Goal: Transaction & Acquisition: Book appointment/travel/reservation

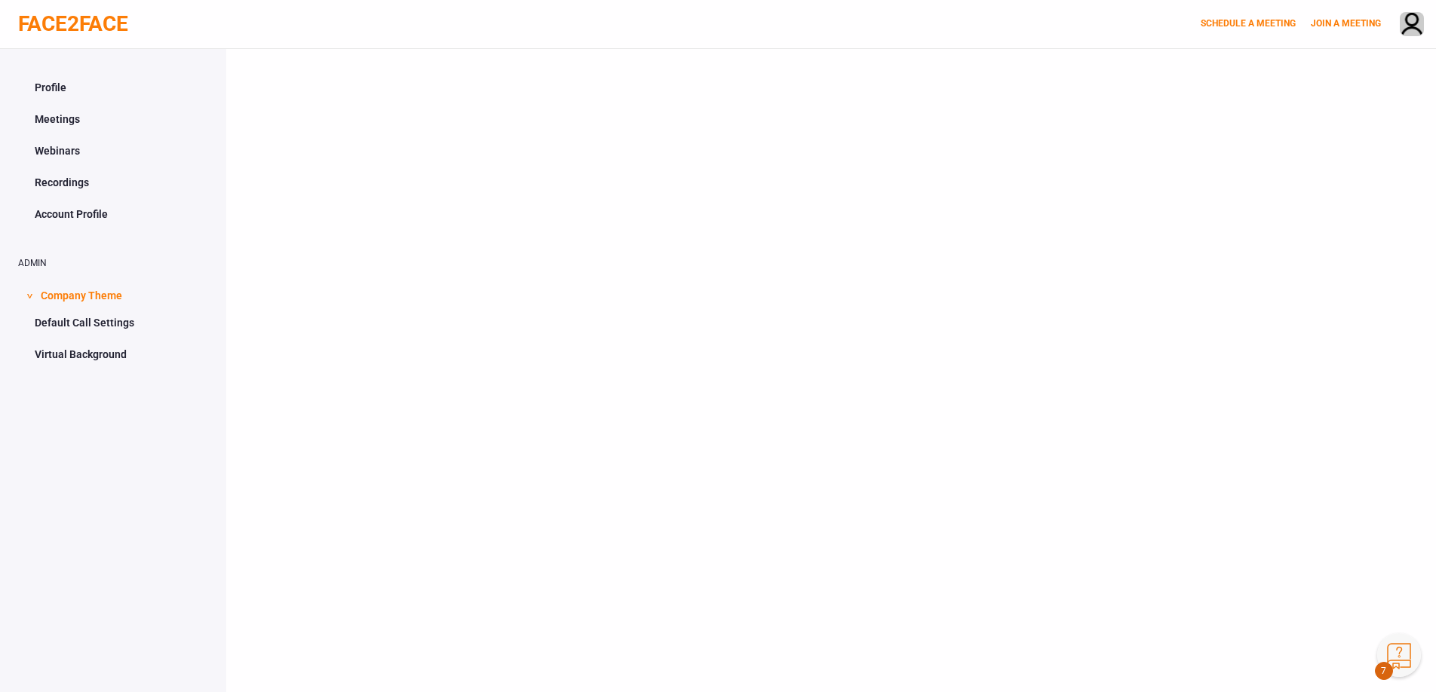
click at [1403, 657] on button "Knowledge Center Bot, also known as KC Bot is an onboarding assistant that allo…" at bounding box center [1399, 655] width 44 height 44
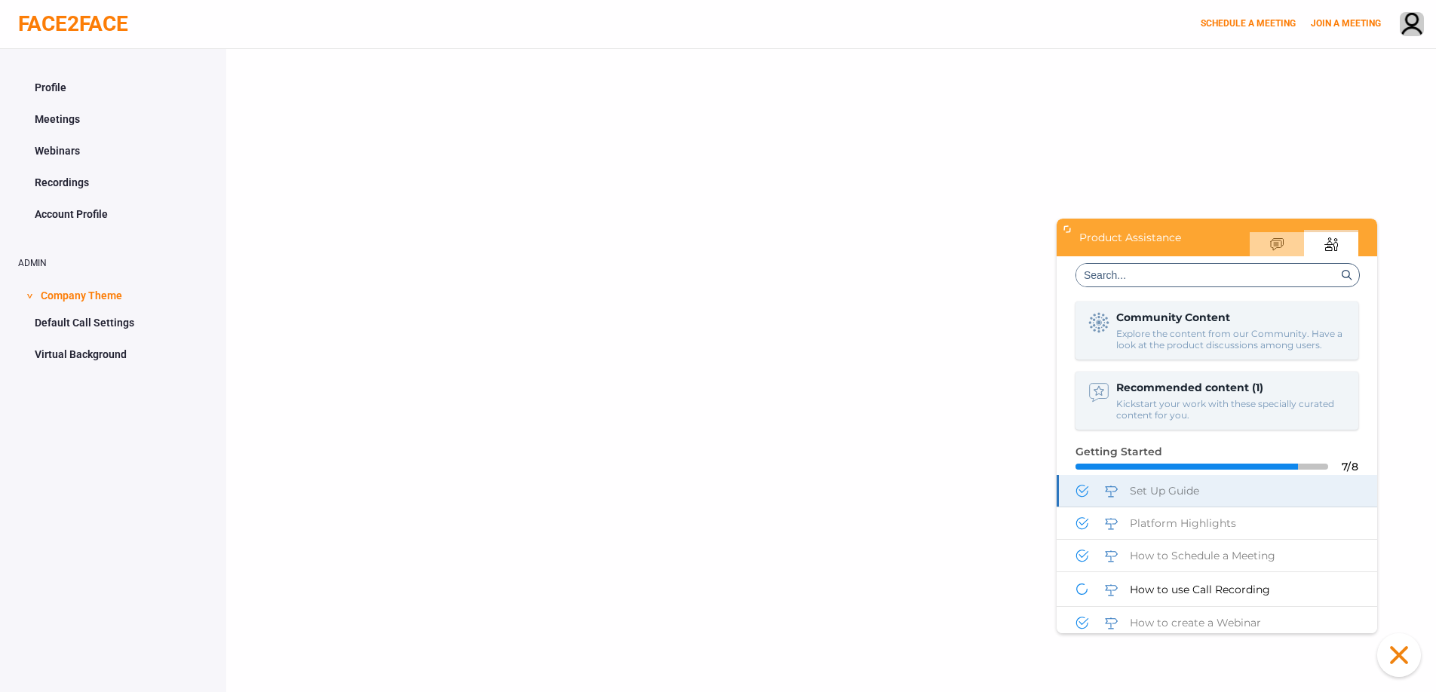
click at [1180, 493] on span "Set Up Guide" at bounding box center [1164, 491] width 69 height 14
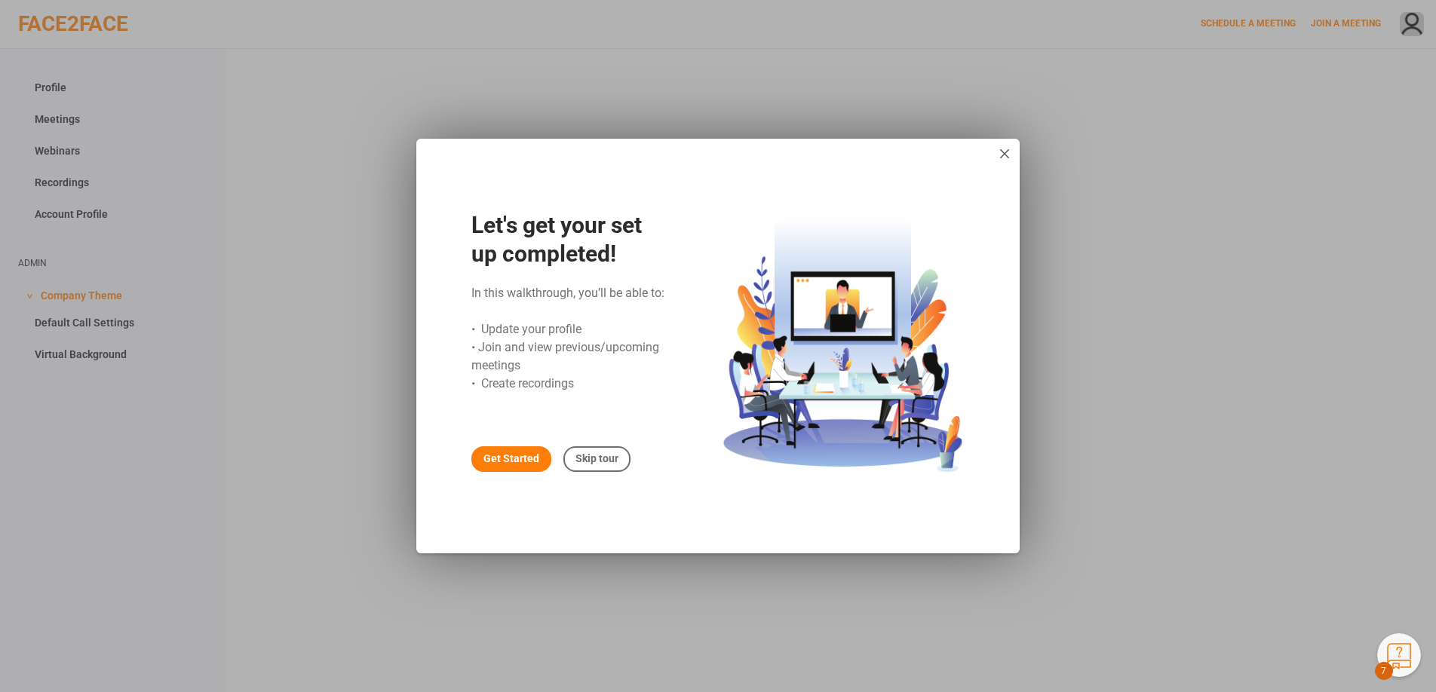
click at [492, 463] on div "Get Started" at bounding box center [511, 459] width 80 height 26
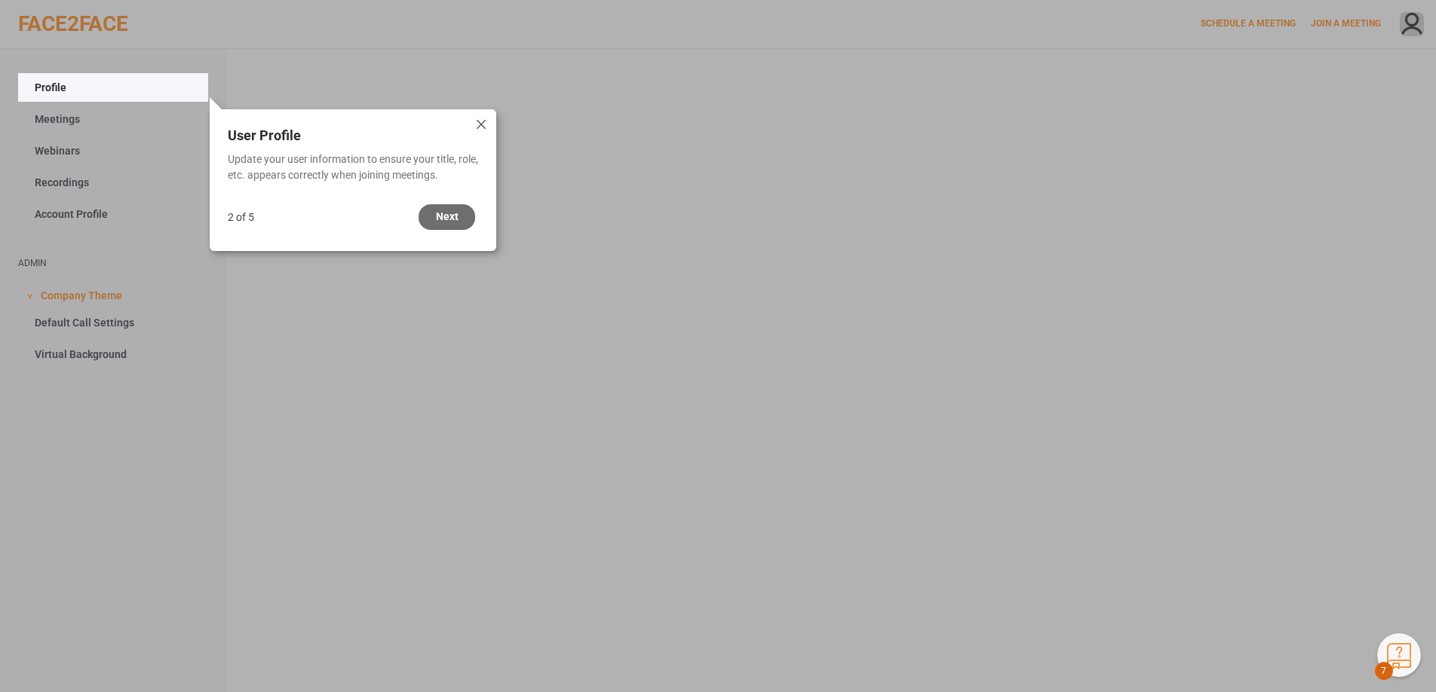
click at [446, 227] on div "Next" at bounding box center [446, 217] width 57 height 26
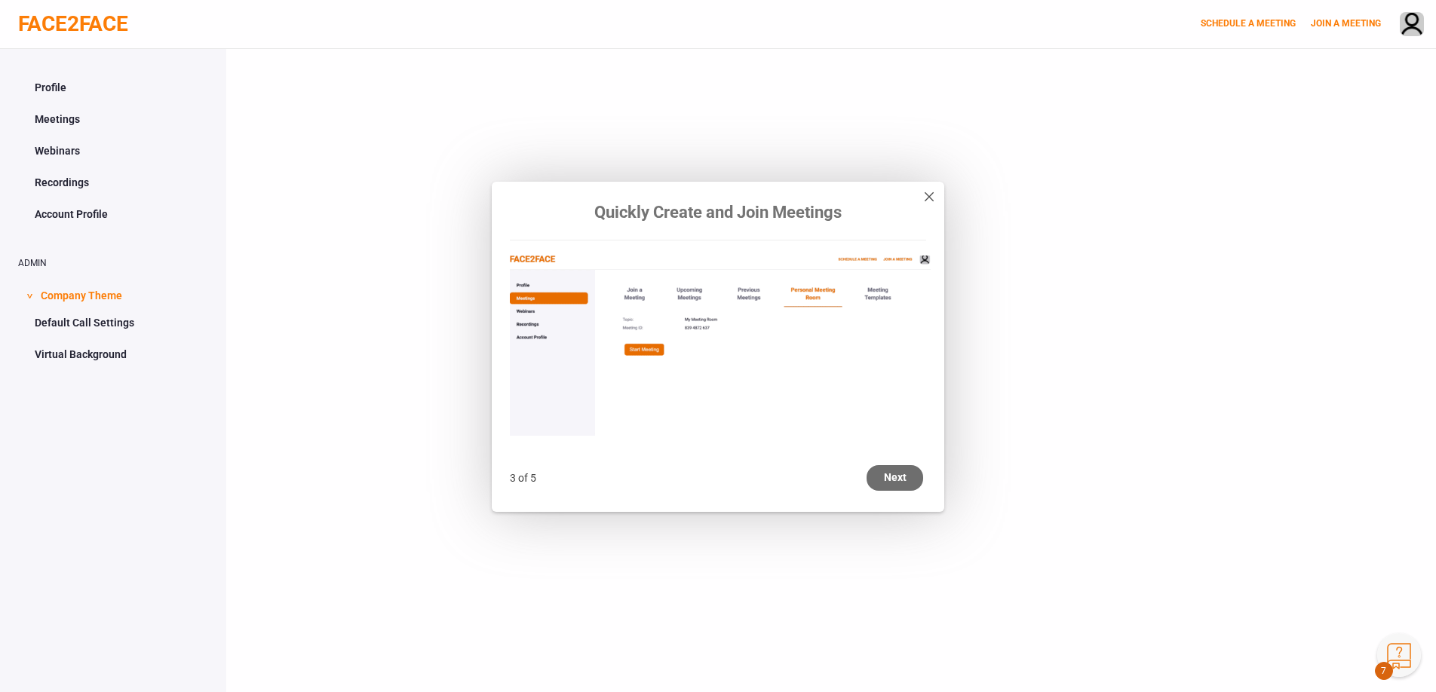
click at [891, 479] on div "Next" at bounding box center [894, 478] width 57 height 26
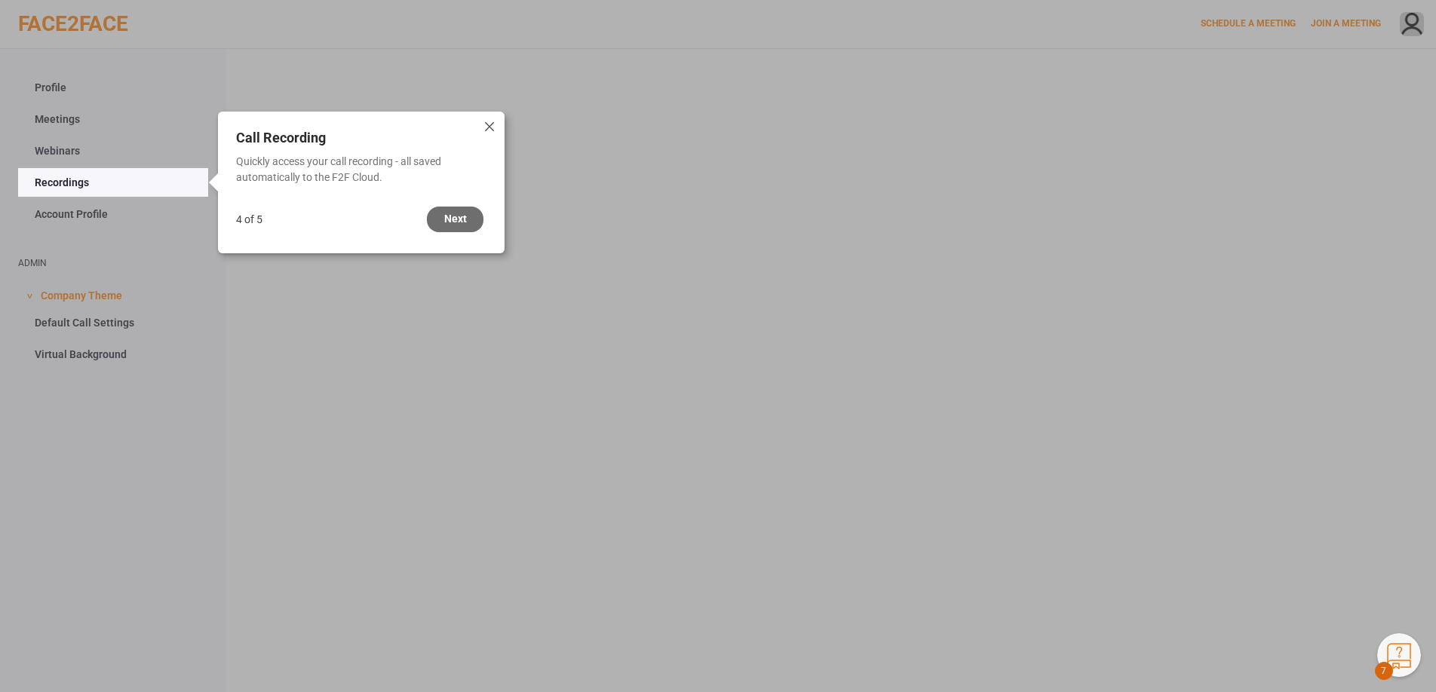
click at [458, 218] on div "Next" at bounding box center [455, 220] width 57 height 26
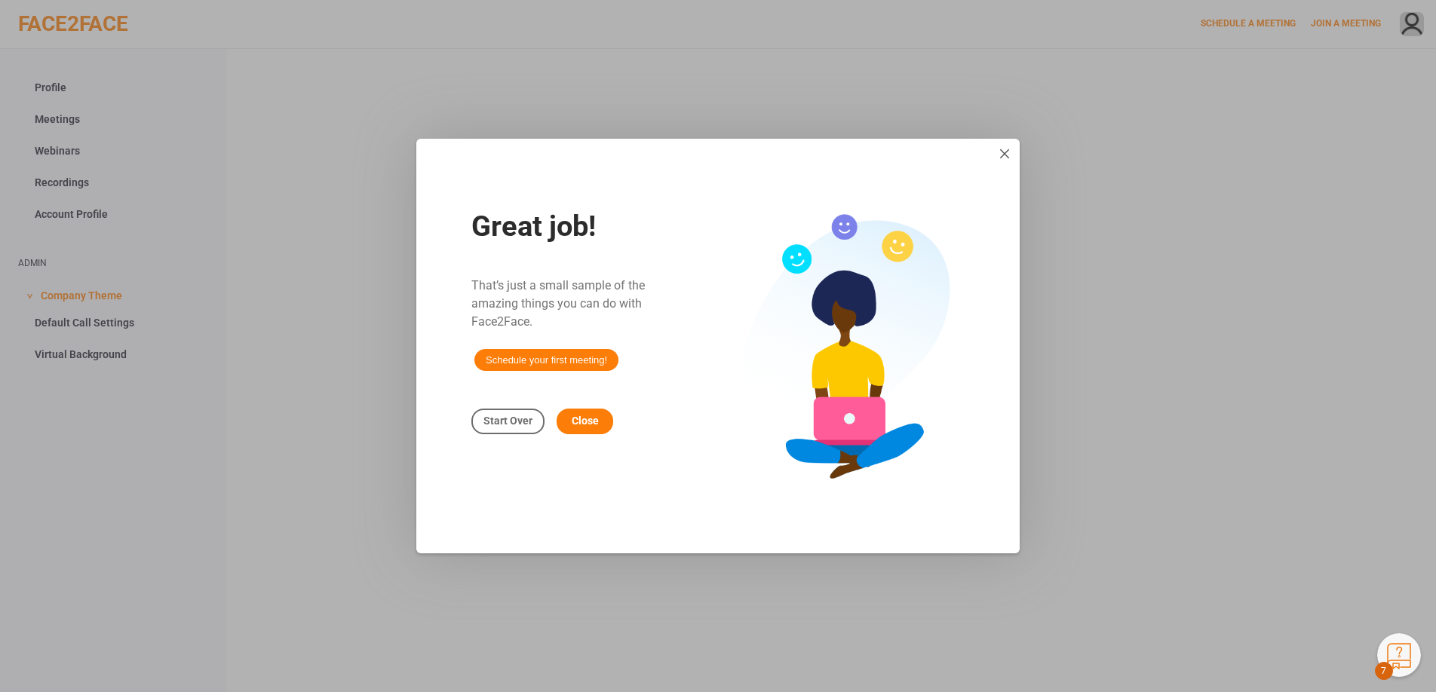
click at [559, 362] on span "Schedule your first meeting!" at bounding box center [546, 360] width 144 height 22
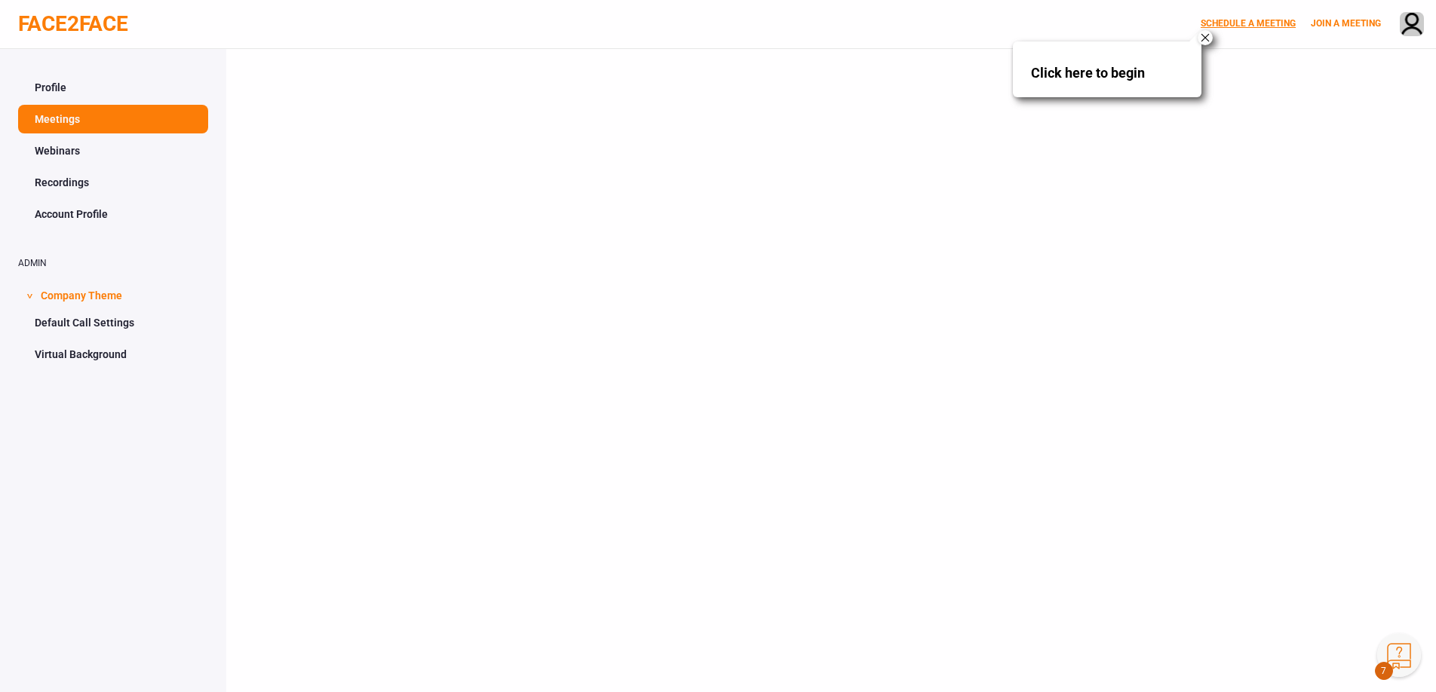
click at [1229, 27] on link "SCHEDULE A MEETING" at bounding box center [1247, 23] width 95 height 11
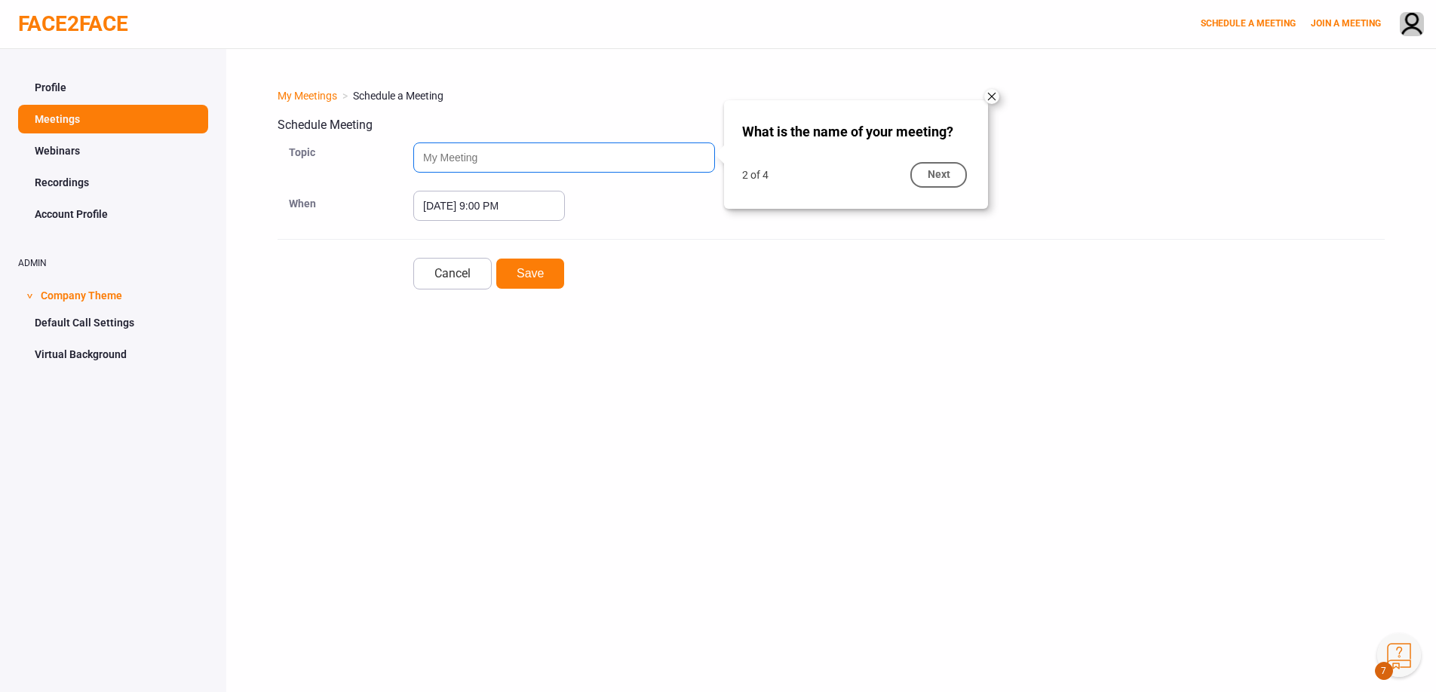
click at [526, 157] on input "text" at bounding box center [564, 158] width 302 height 30
type input "s"
type input "Test"
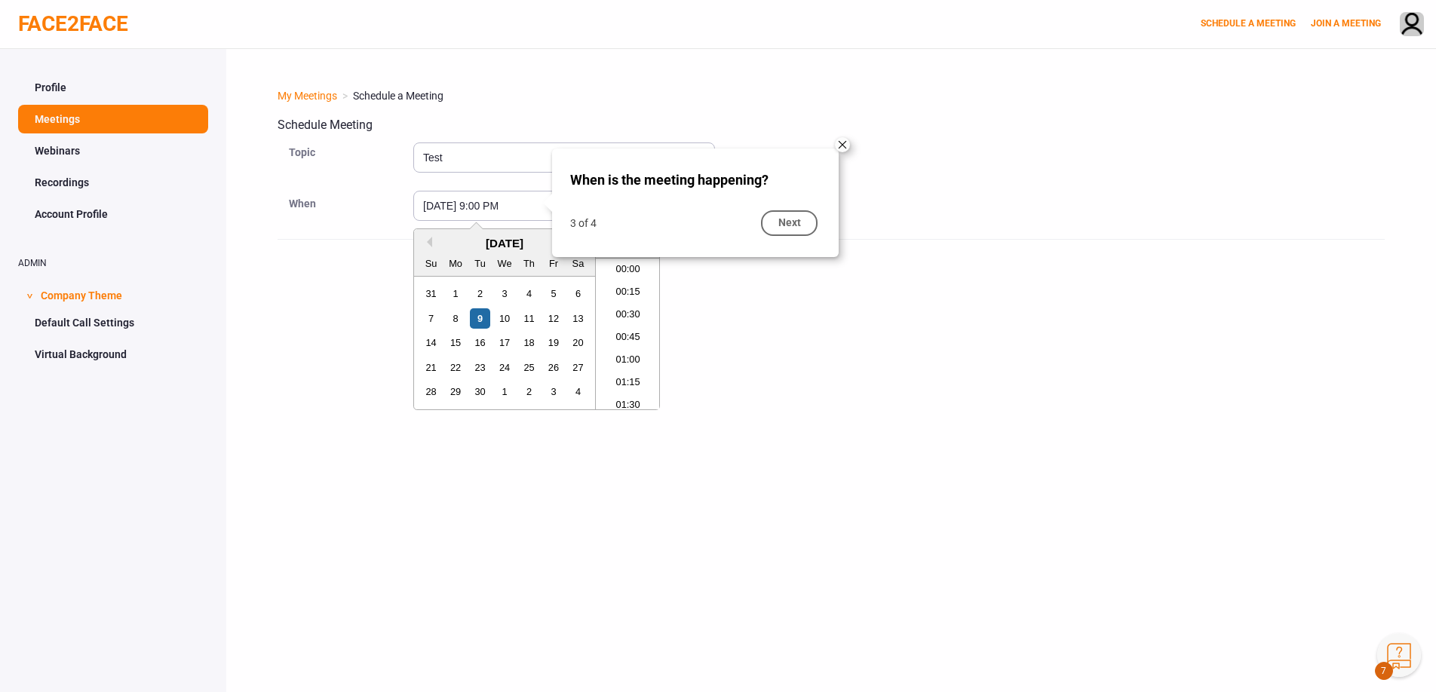
scroll to position [1836, 0]
click at [502, 322] on div "10" at bounding box center [504, 318] width 20 height 20
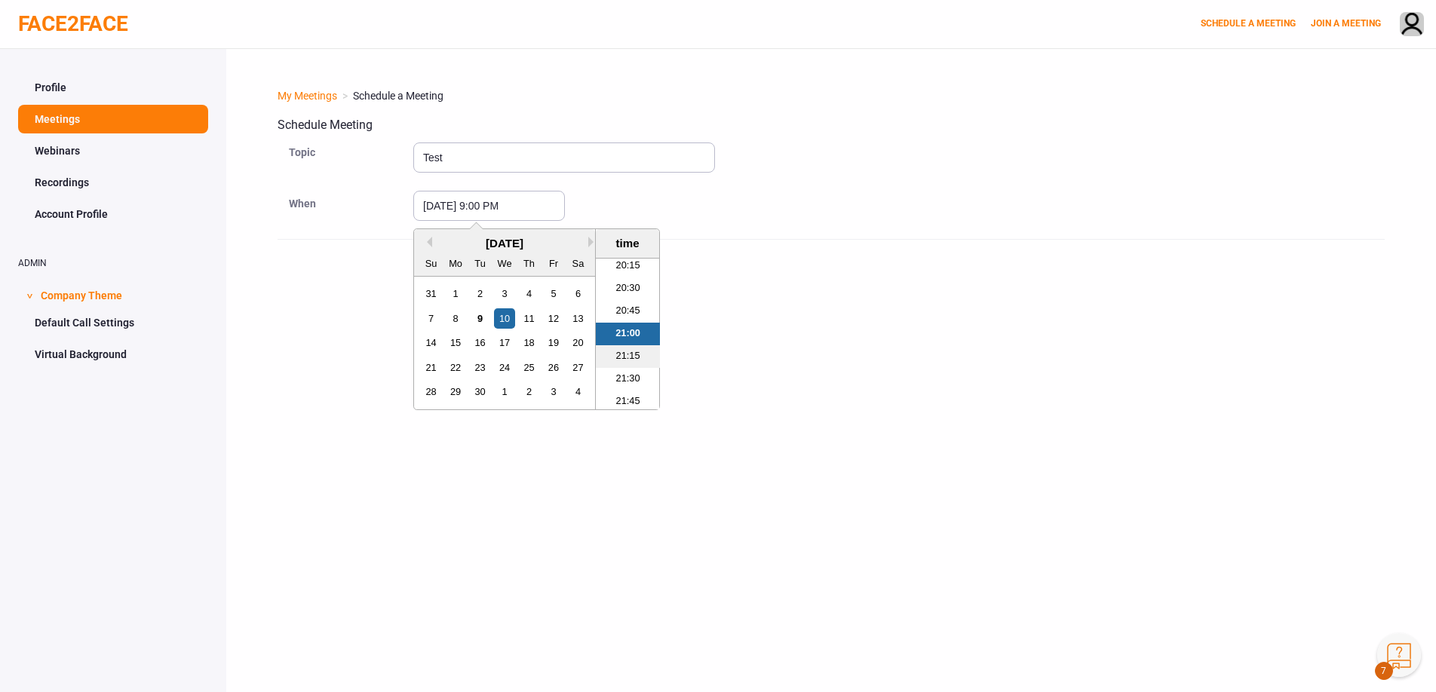
click at [628, 351] on li "21:15" at bounding box center [628, 356] width 64 height 23
type input "[DATE] 9:15 PM"
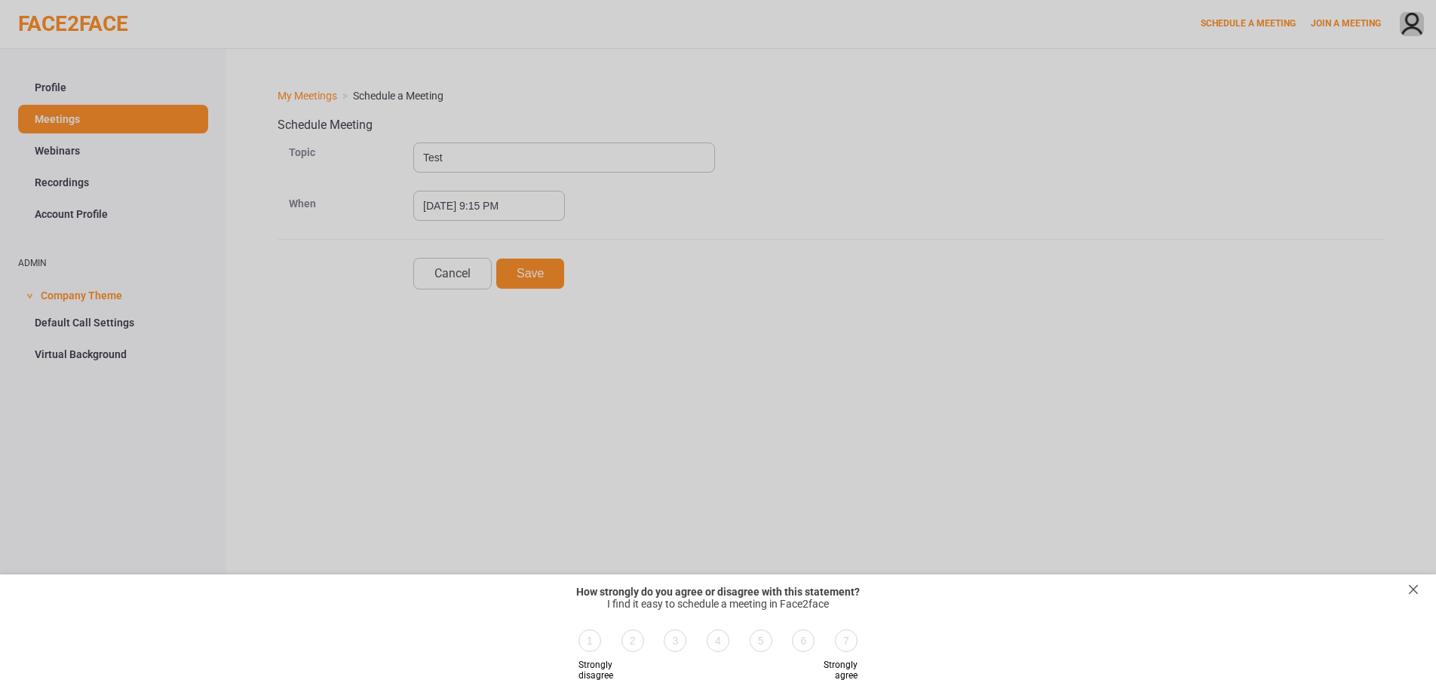
click at [622, 312] on div at bounding box center [718, 346] width 1436 height 692
click at [1415, 587] on div "exit survey" at bounding box center [1413, 589] width 15 height 15
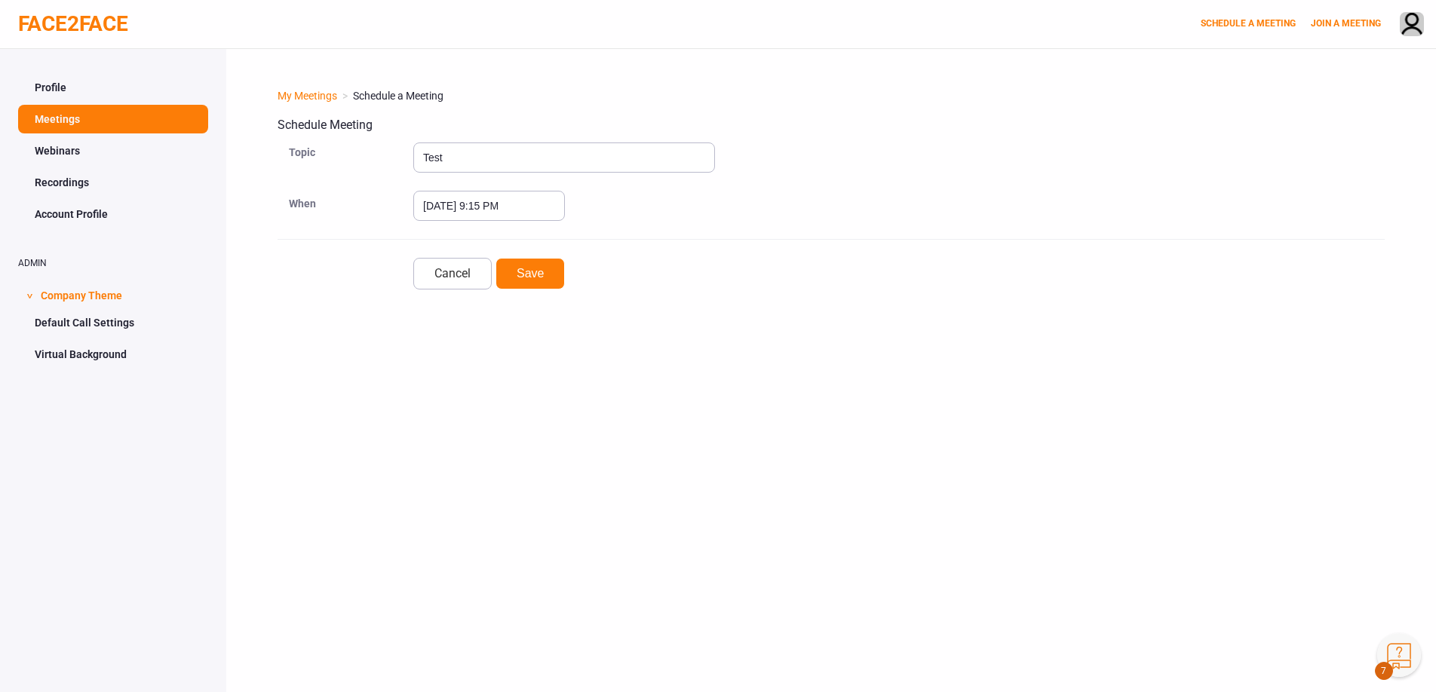
click at [1400, 648] on button "Knowledge Center Bot, also known as KC Bot is an onboarding assistant that allo…" at bounding box center [1399, 655] width 44 height 44
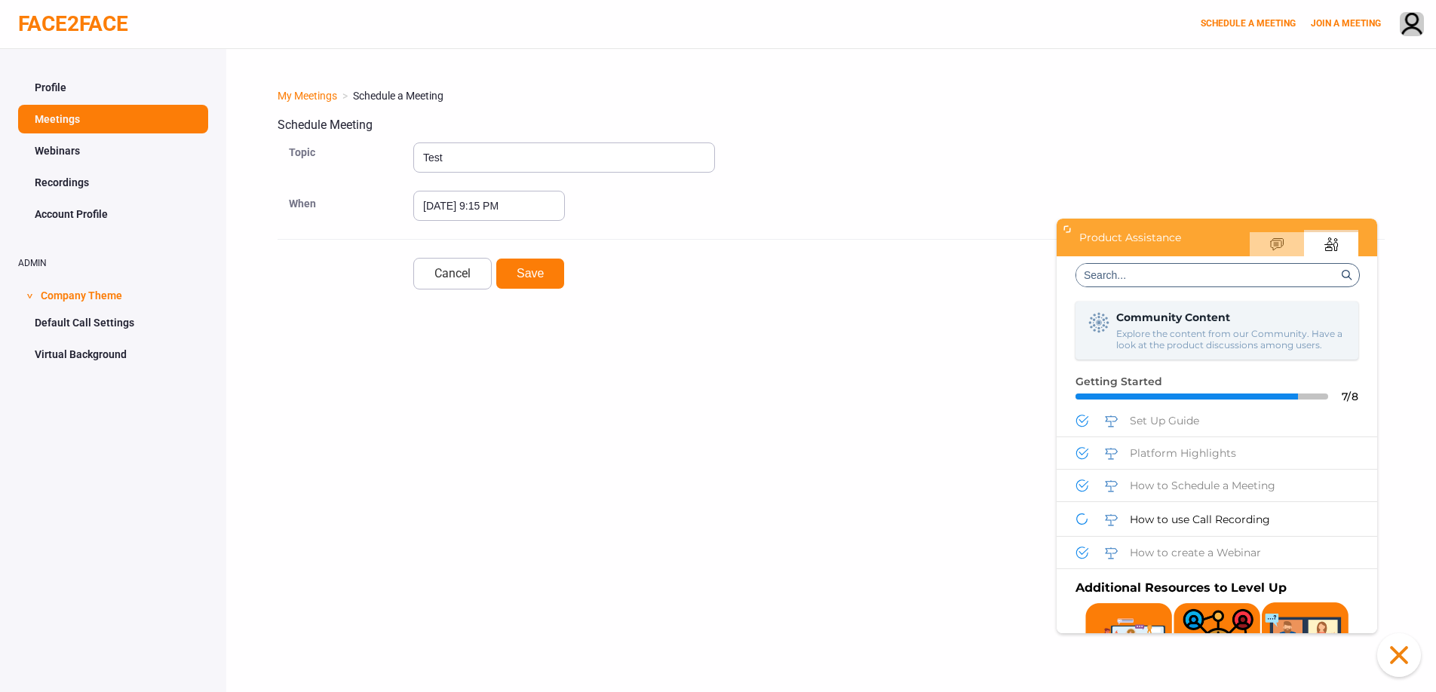
scroll to position [0, 0]
click at [1172, 425] on span "Set Up Guide" at bounding box center [1164, 421] width 69 height 14
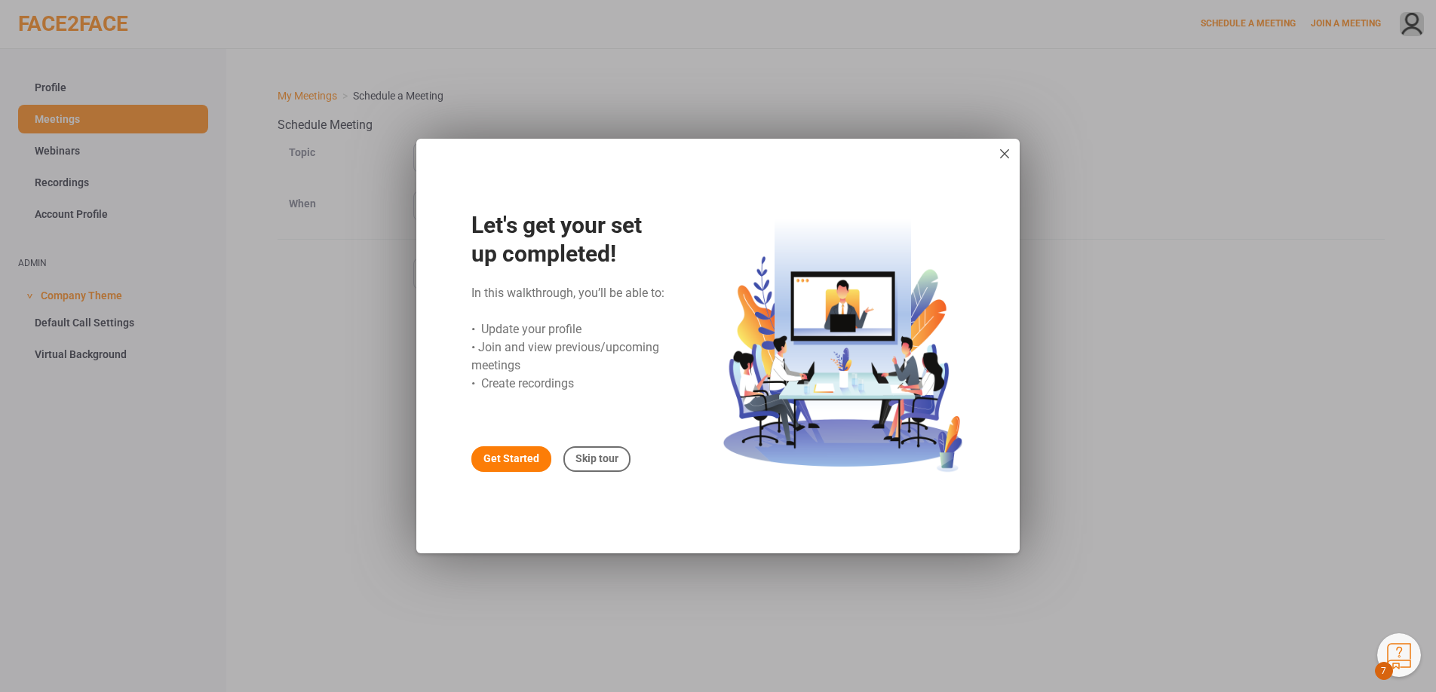
click at [512, 464] on div "Get Started" at bounding box center [511, 459] width 80 height 26
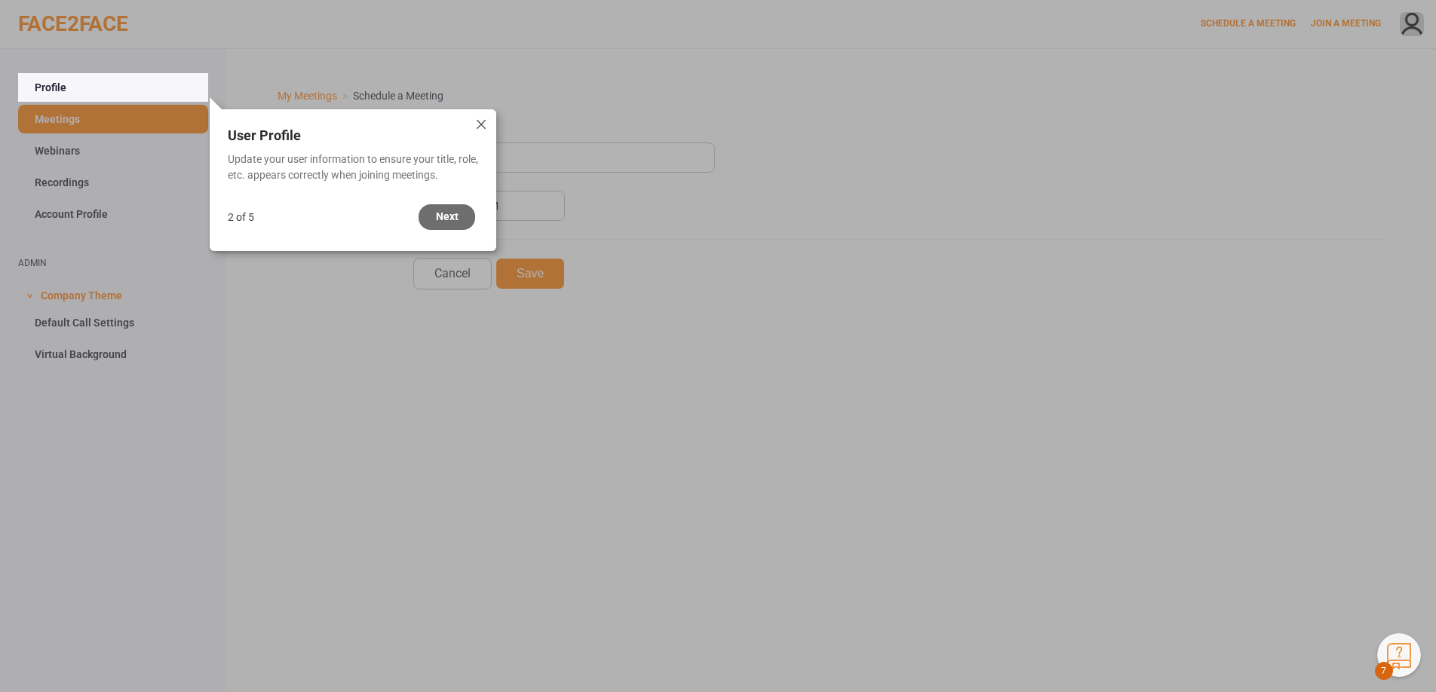
click at [444, 223] on div "Next" at bounding box center [446, 217] width 57 height 26
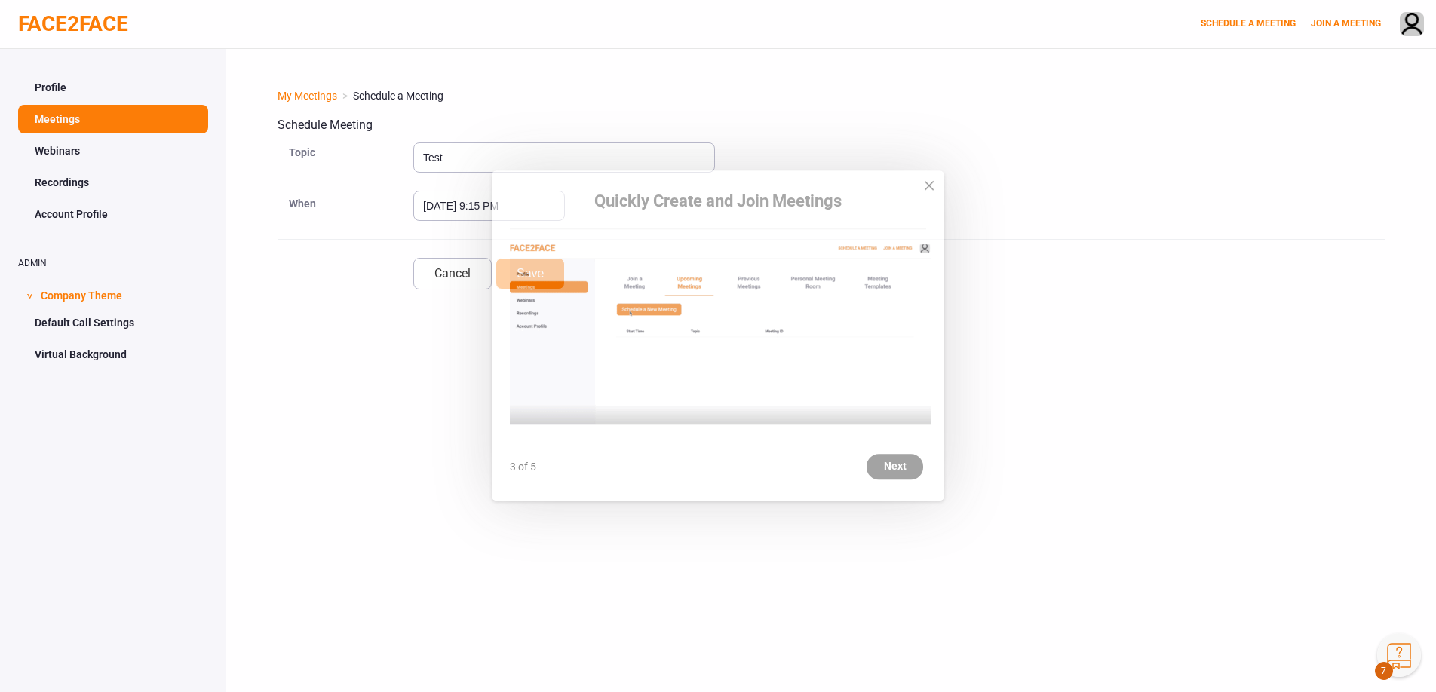
click at [915, 482] on div "Next" at bounding box center [894, 478] width 57 height 26
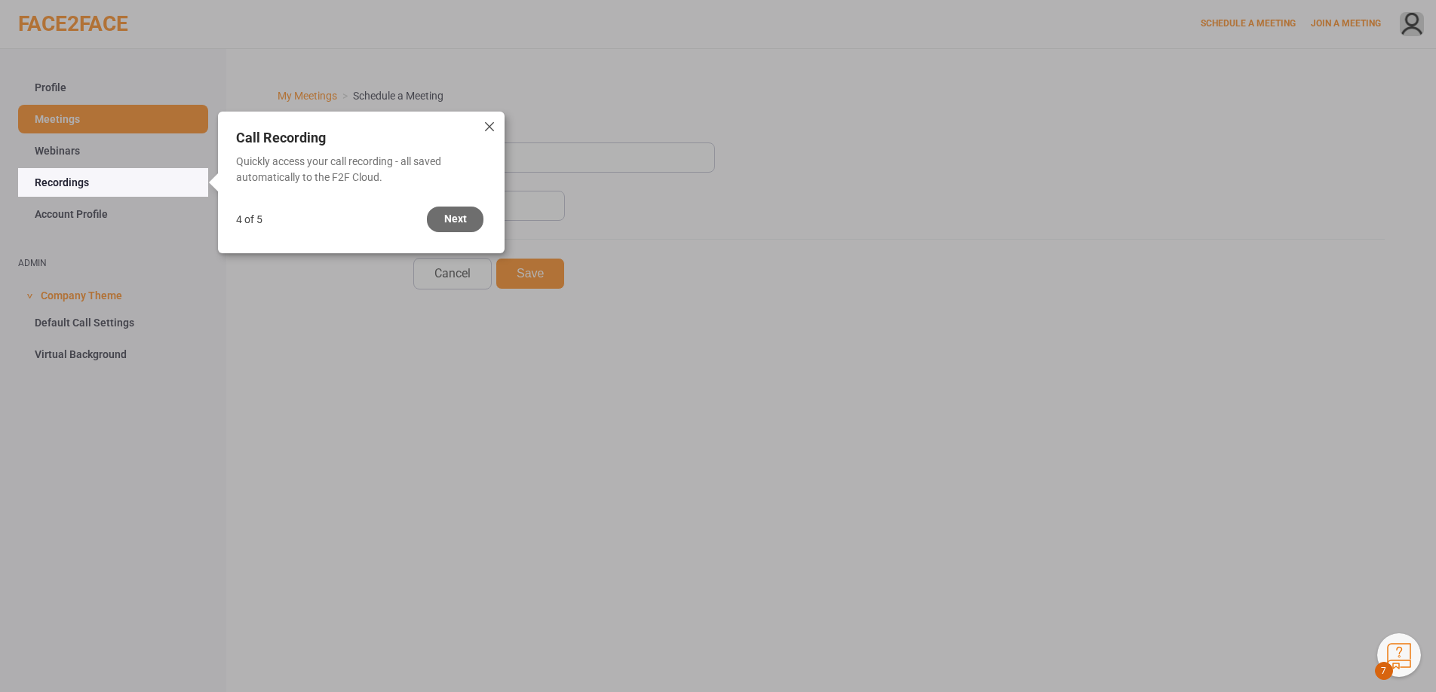
click at [444, 216] on div "Next" at bounding box center [455, 220] width 57 height 26
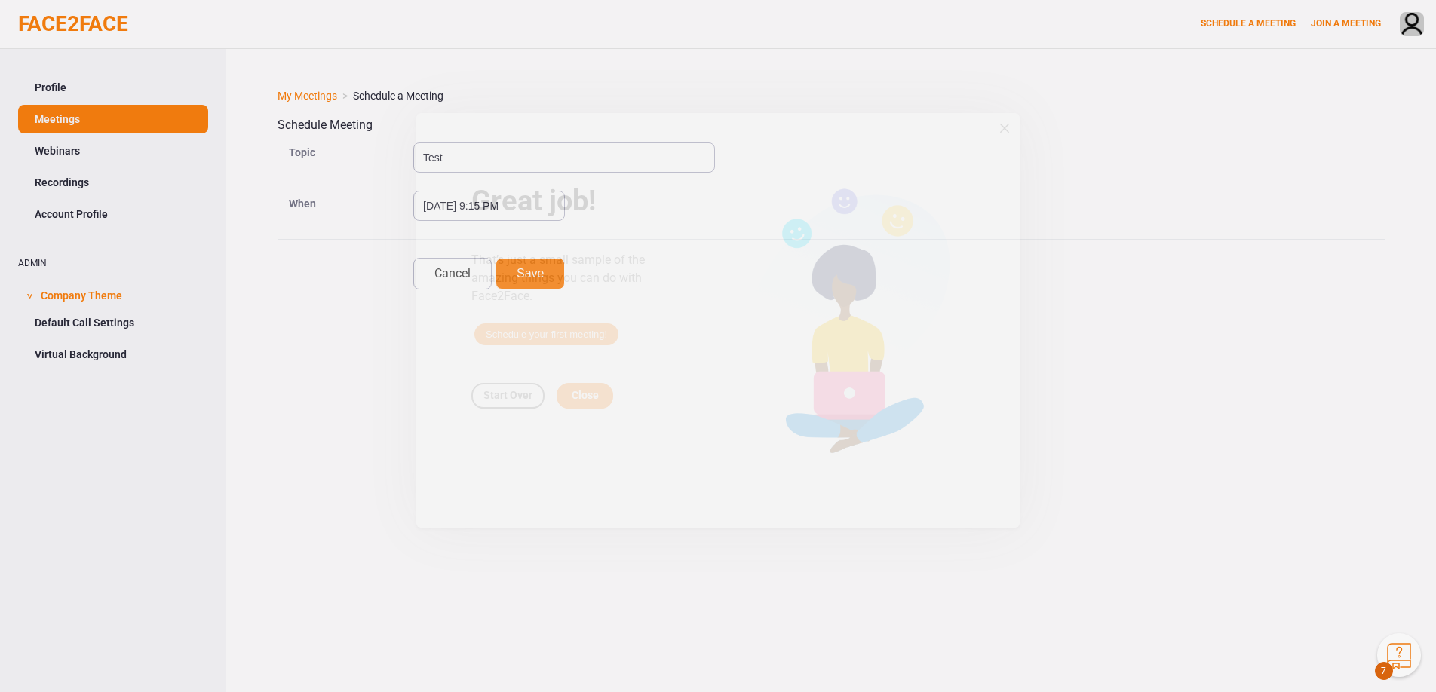
click at [564, 361] on span "Schedule your first meeting!" at bounding box center [546, 360] width 144 height 22
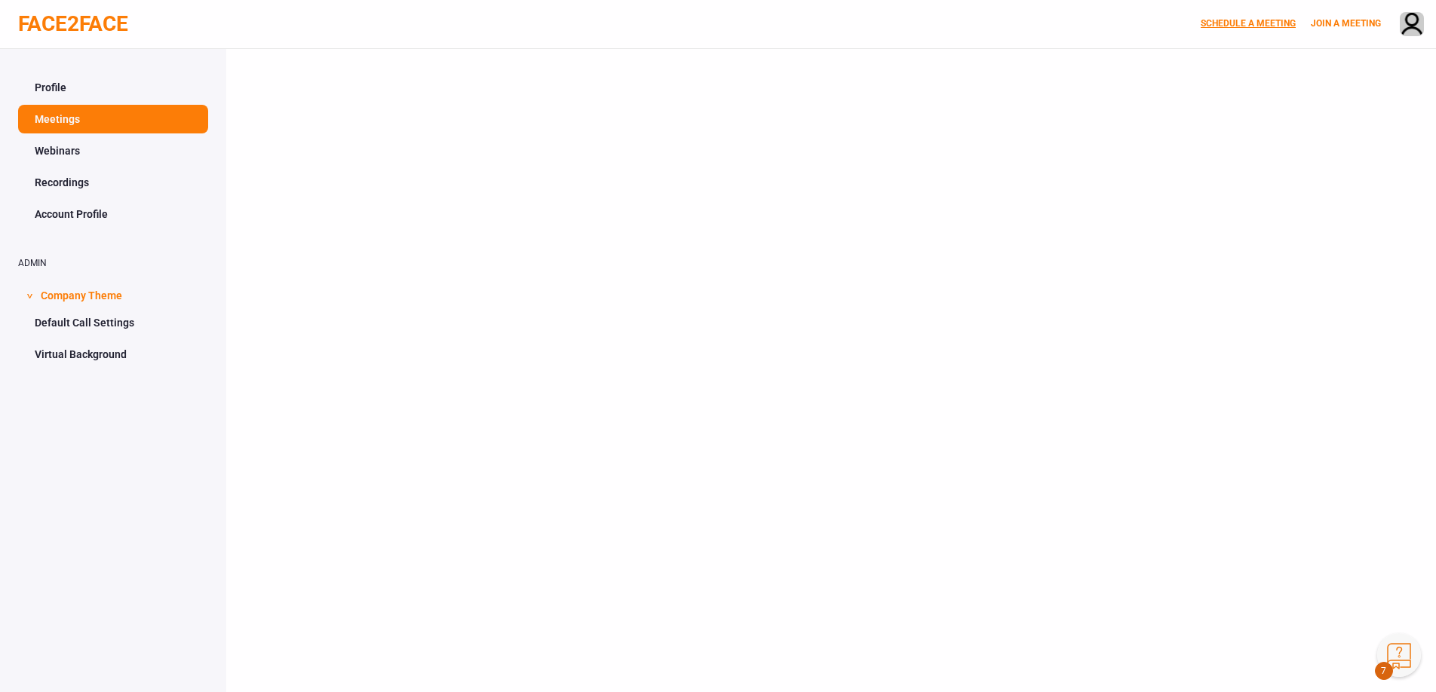
click at [1232, 20] on link "SCHEDULE A MEETING" at bounding box center [1247, 23] width 95 height 11
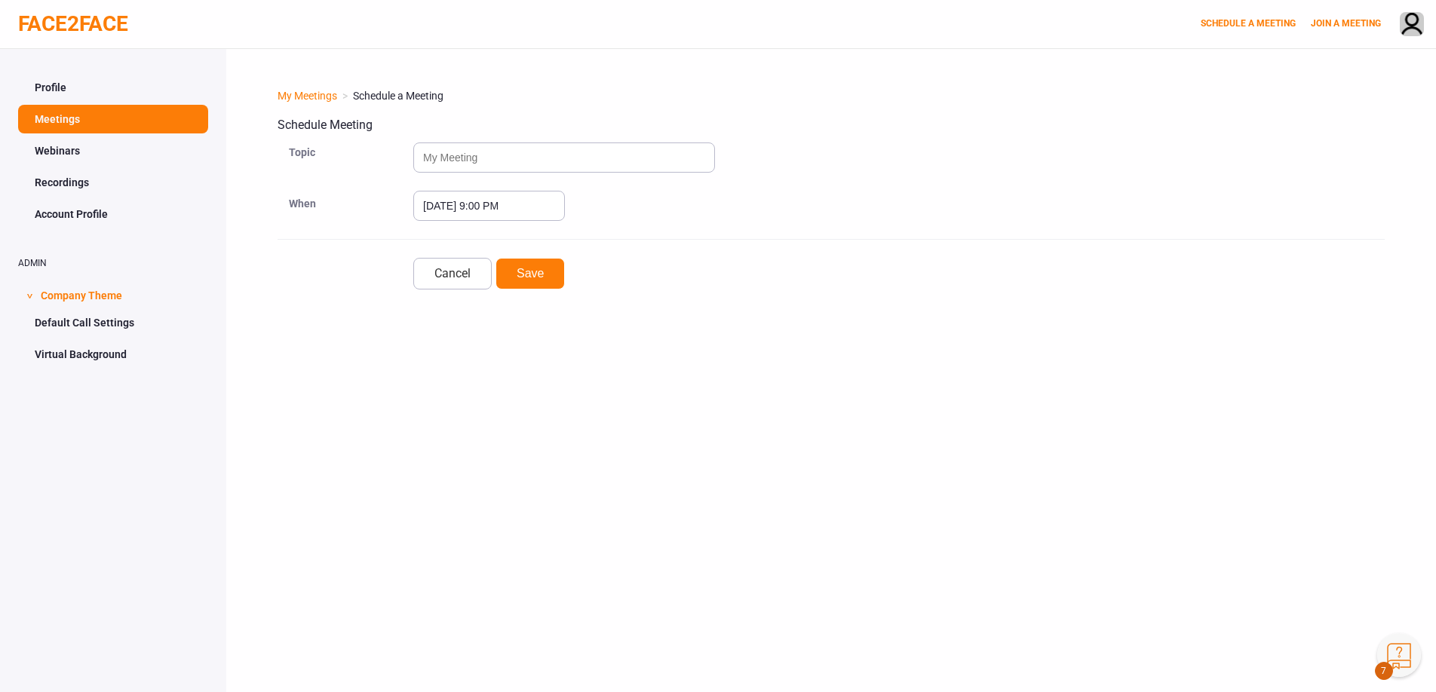
click at [1403, 656] on button "Knowledge Center Bot, also known as KC Bot is an onboarding assistant that allo…" at bounding box center [1399, 655] width 44 height 44
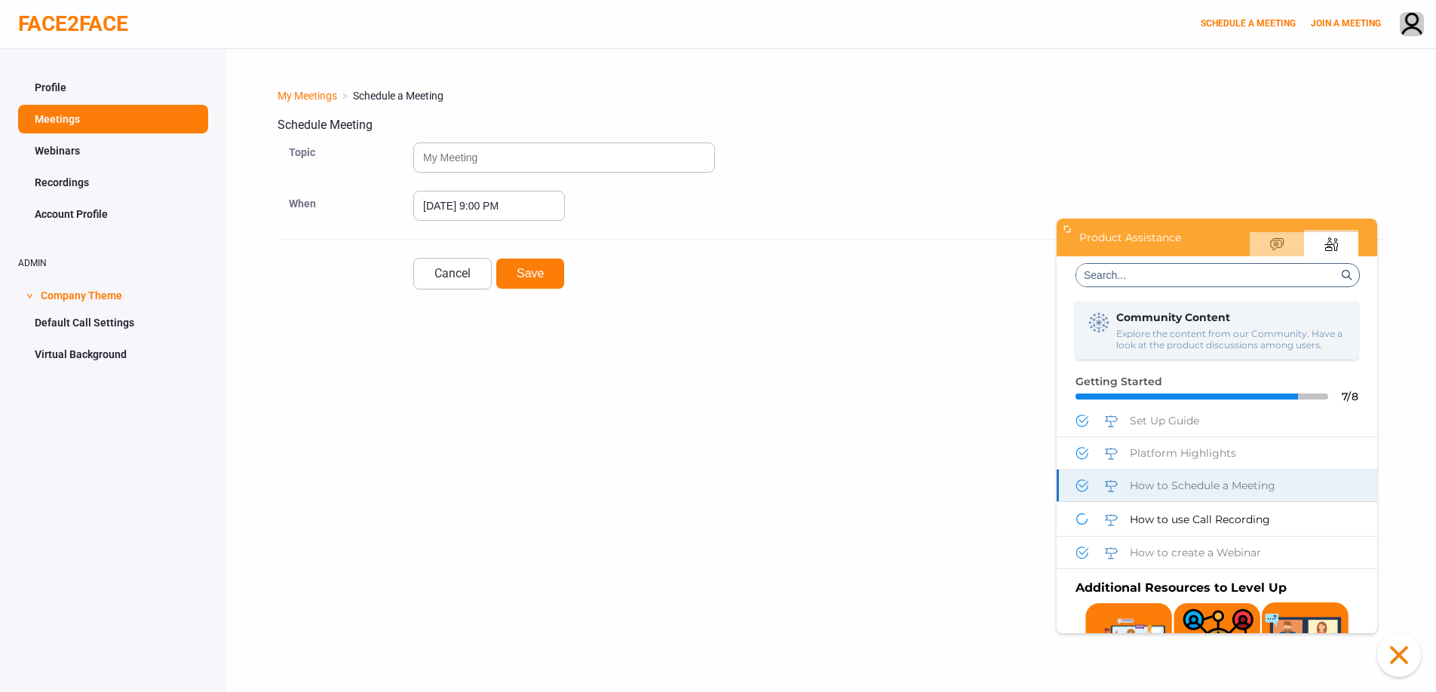
click at [1262, 473] on div "How to Schedule a Meeting" at bounding box center [1216, 486] width 320 height 32
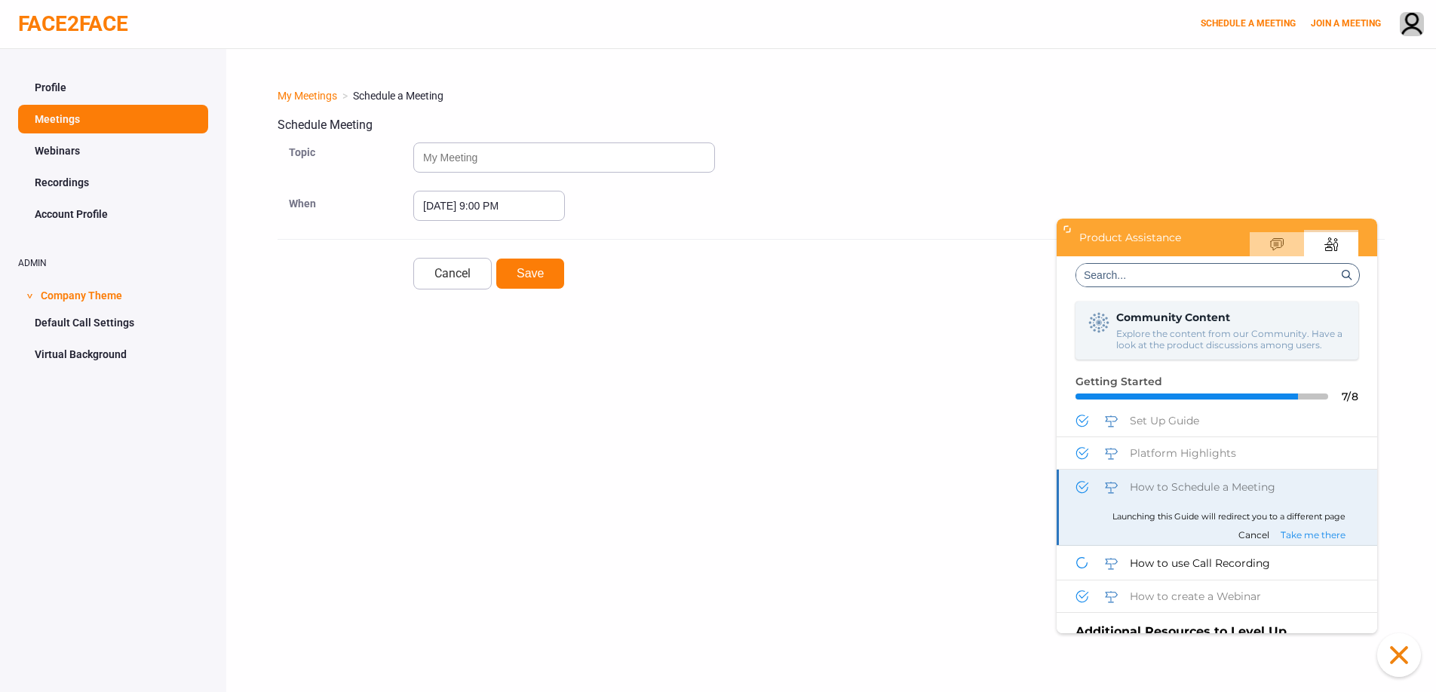
click at [1224, 488] on span "How to Schedule a Meeting" at bounding box center [1203, 487] width 146 height 14
click at [1313, 533] on span "Take me there" at bounding box center [1312, 534] width 65 height 11
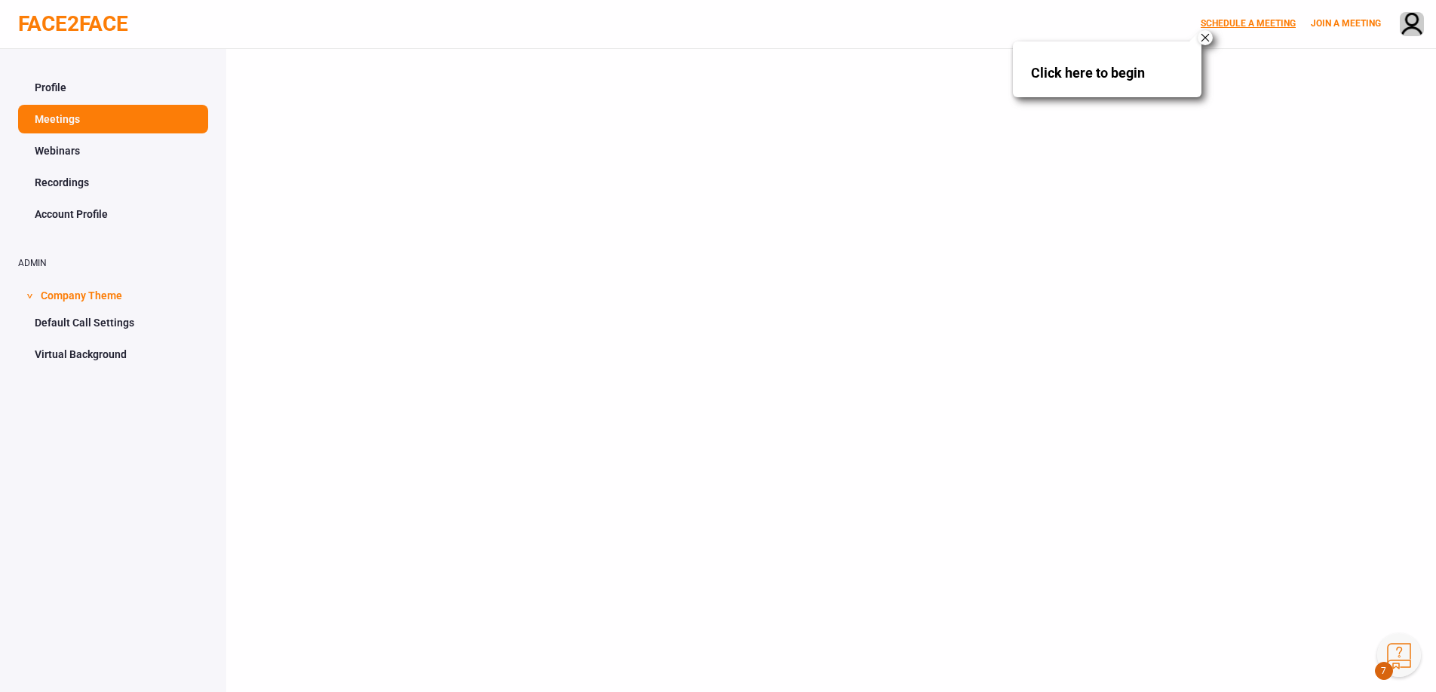
click at [1229, 19] on link "SCHEDULE A MEETING" at bounding box center [1247, 23] width 95 height 11
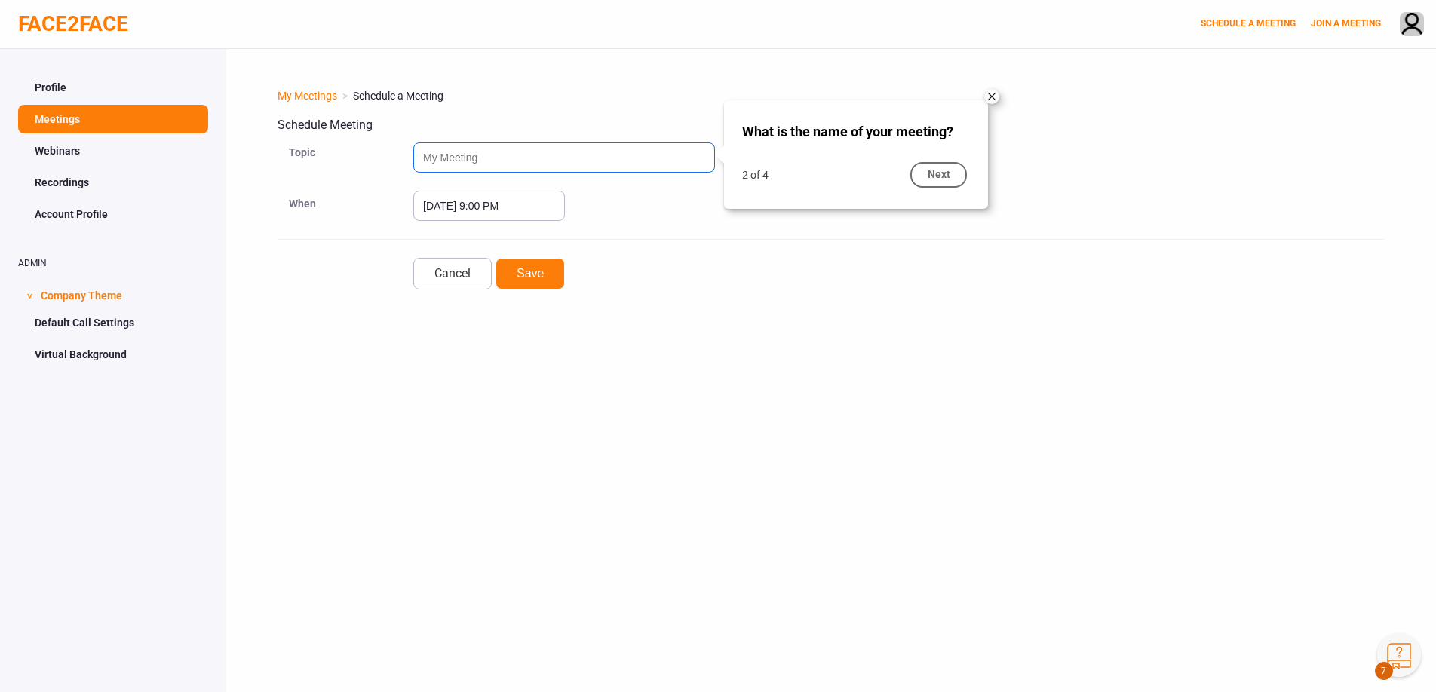
click at [660, 158] on input "text" at bounding box center [564, 158] width 302 height 30
type input "Test"
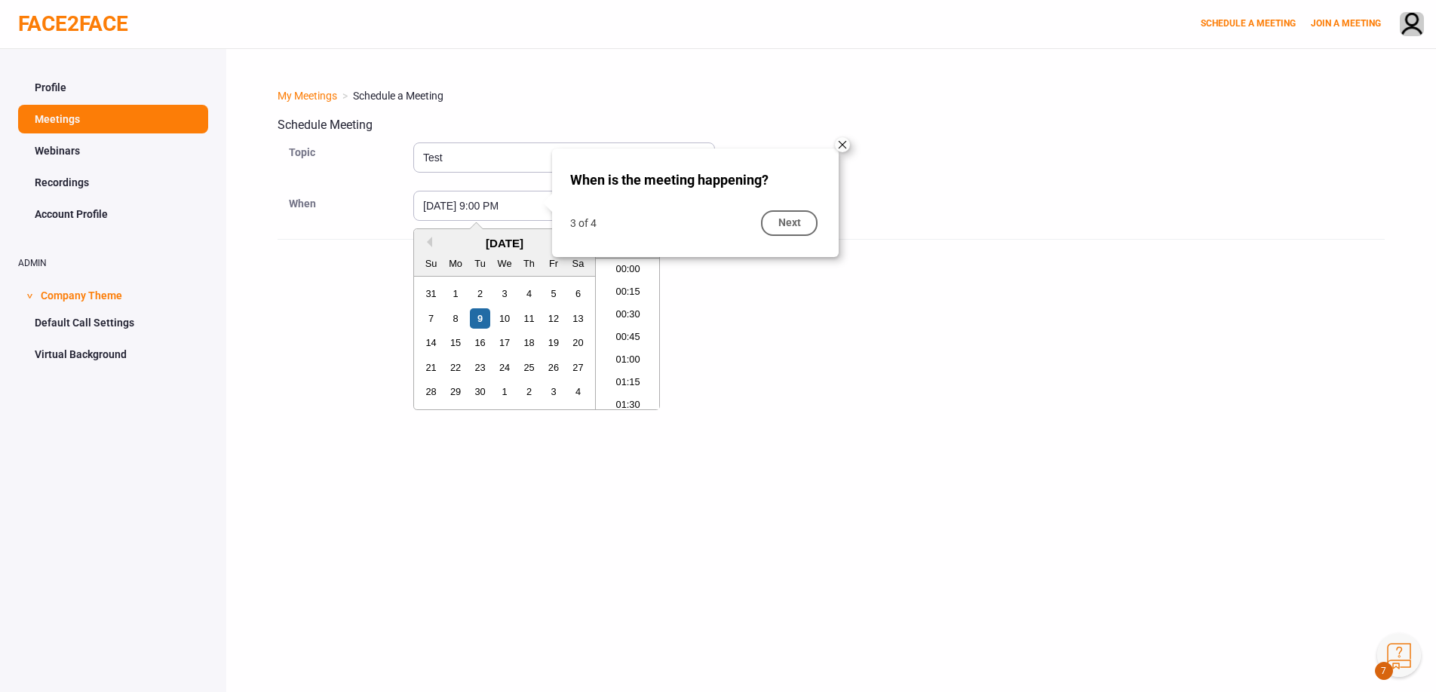
scroll to position [1836, 0]
click at [630, 364] on li "21:15" at bounding box center [628, 356] width 64 height 23
type input "September 9, 2025 9:15 PM"
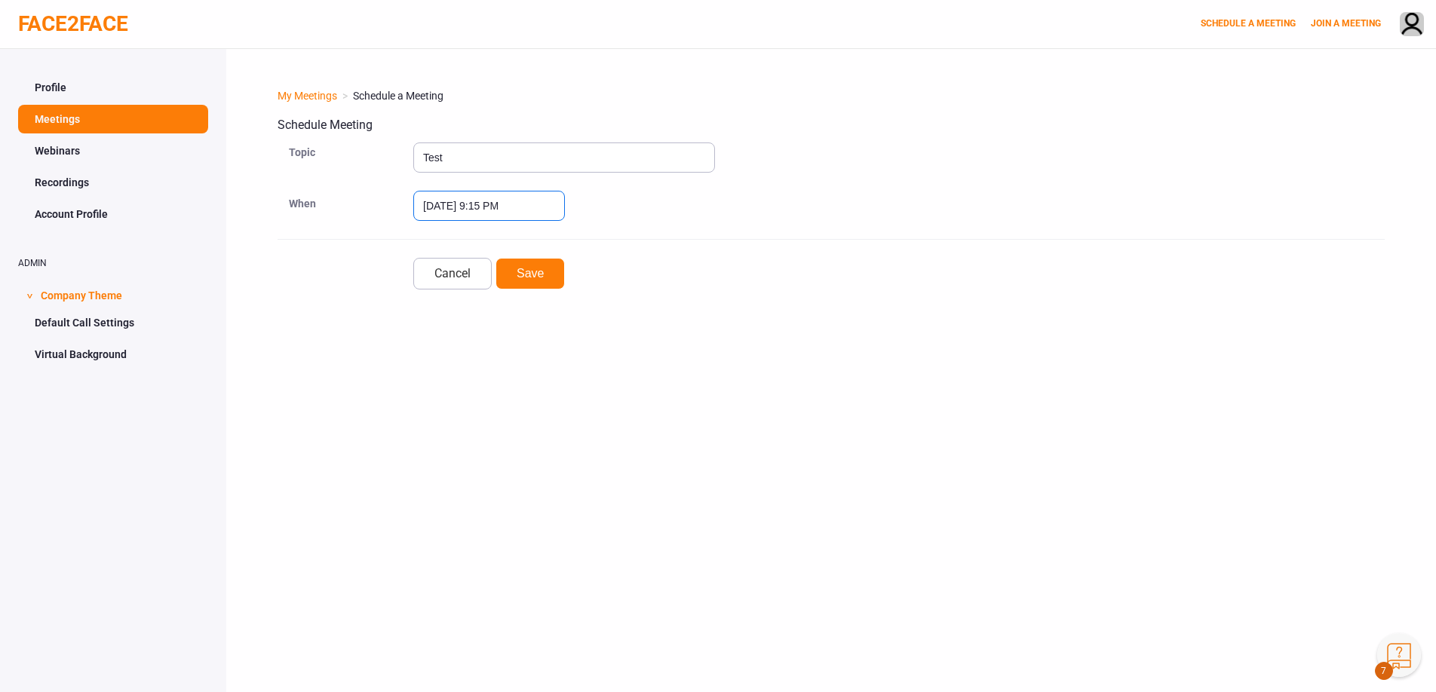
click at [519, 202] on input "September 9, 2025 9:15 PM" at bounding box center [489, 206] width 152 height 30
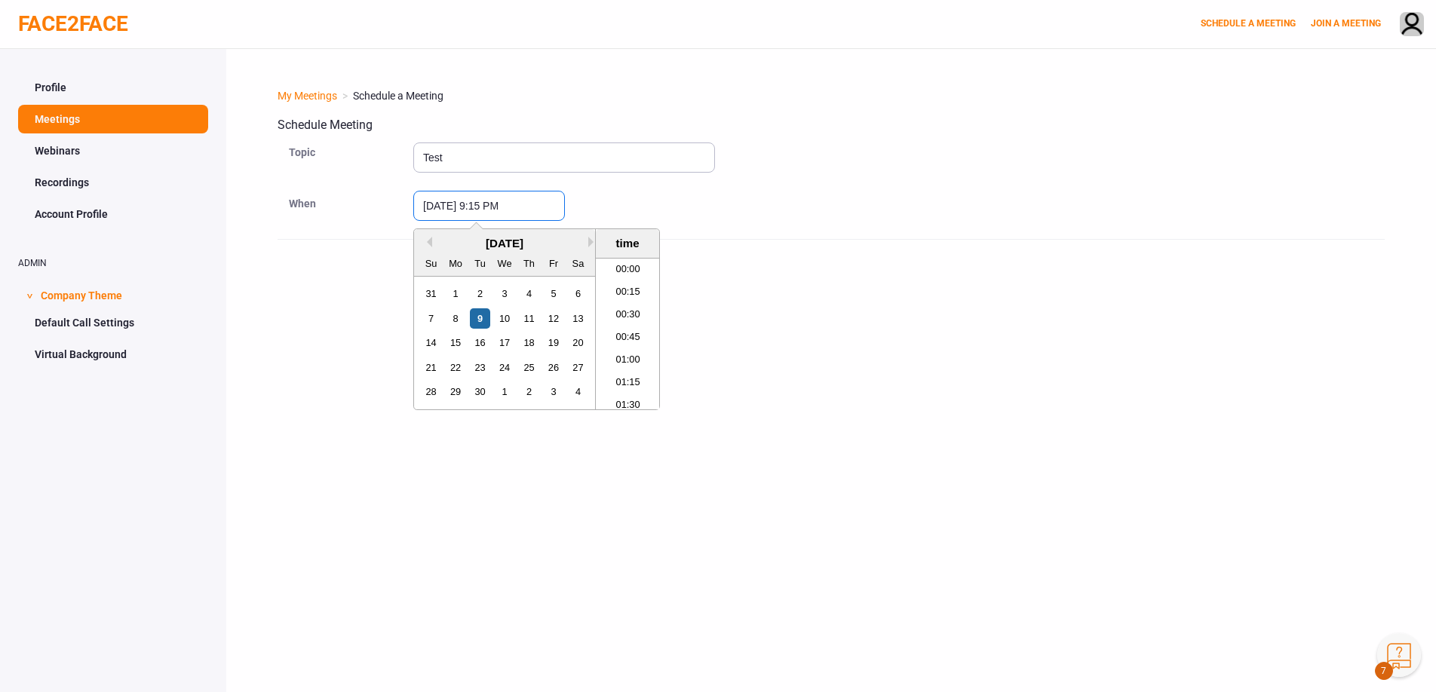
scroll to position [1859, 0]
click at [635, 330] on li "21:15" at bounding box center [628, 334] width 64 height 23
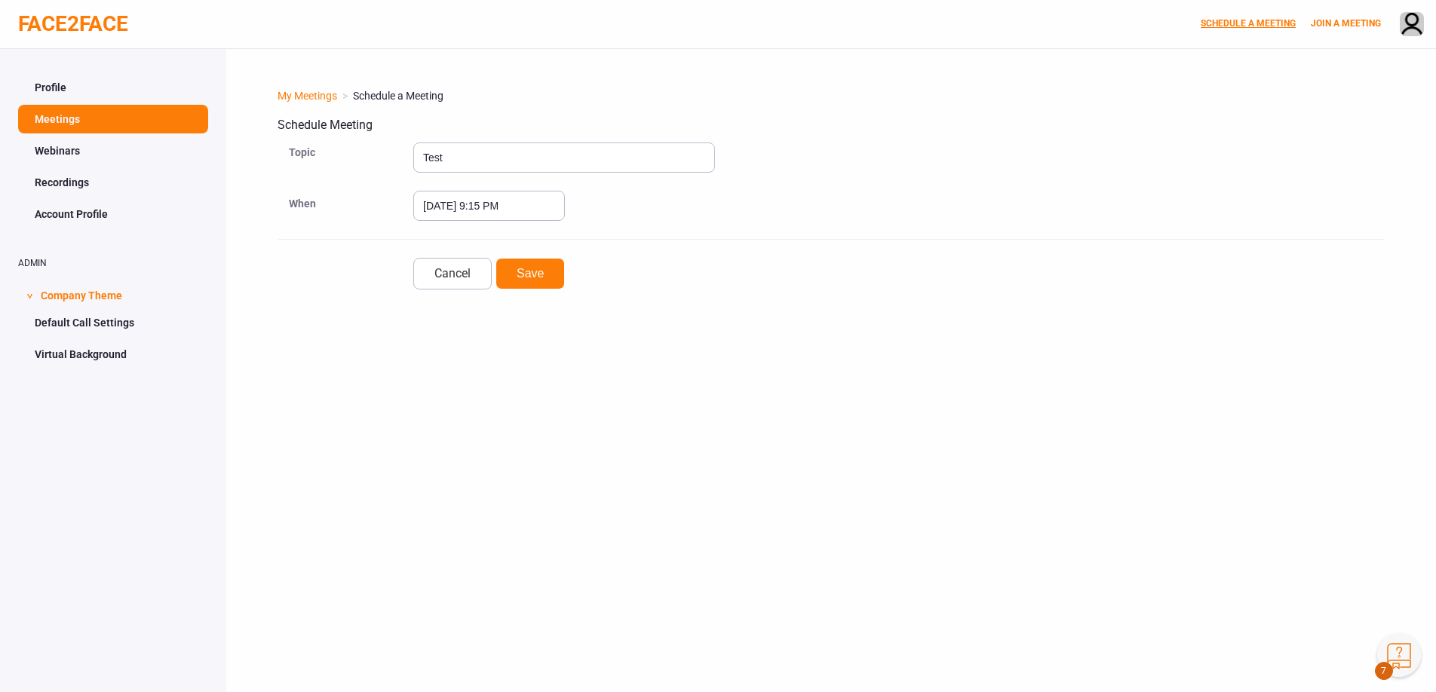
click at [1220, 25] on link "SCHEDULE A MEETING" at bounding box center [1247, 23] width 95 height 11
click at [1400, 640] on button "Knowledge Center Bot, also known as KC Bot is an onboarding assistant that allo…" at bounding box center [1399, 655] width 44 height 44
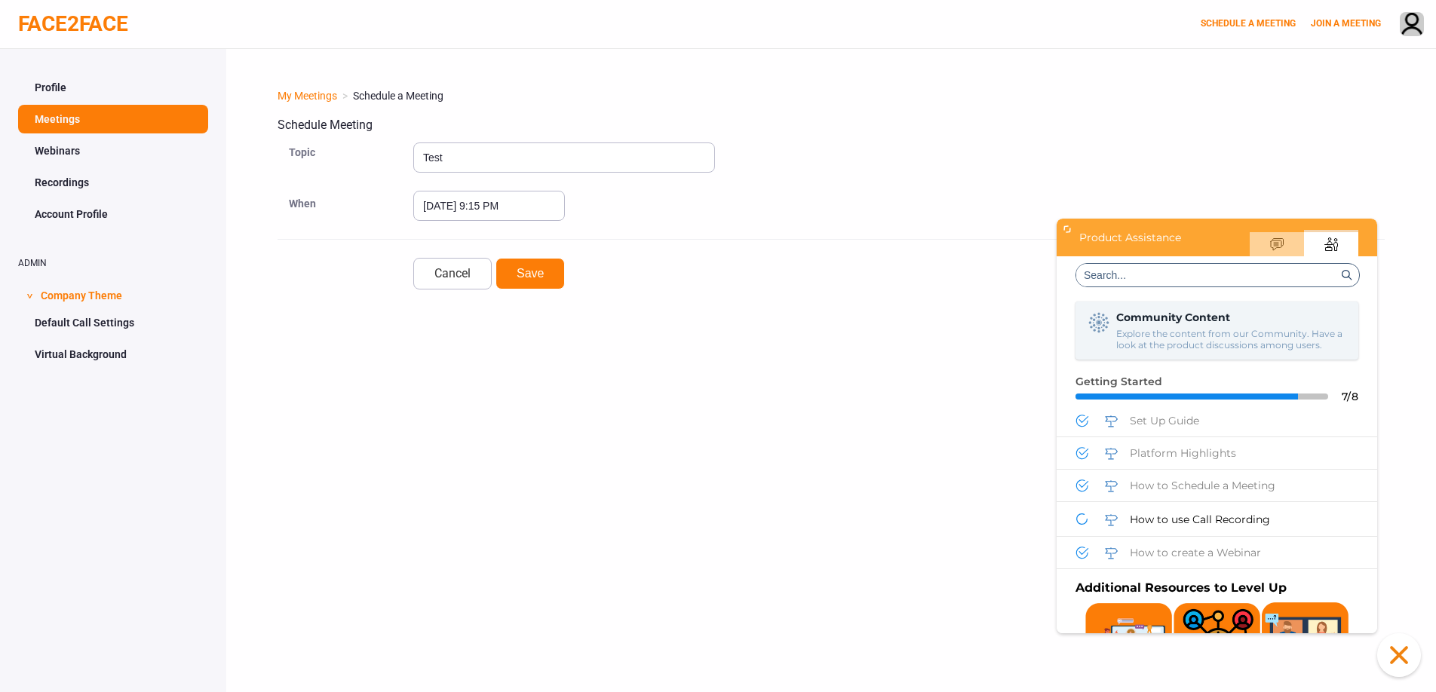
scroll to position [0, 0]
click at [1240, 492] on div "How to Schedule a Meeting" at bounding box center [1197, 485] width 245 height 17
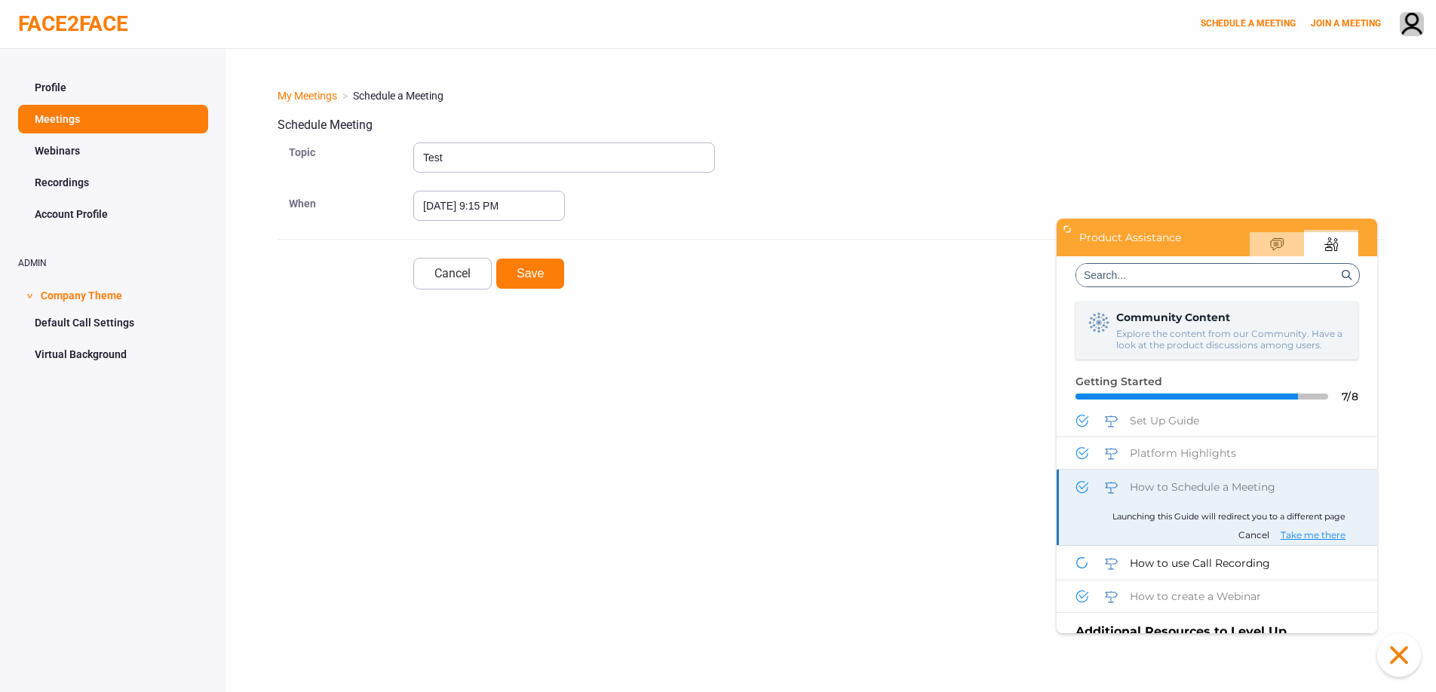
click at [1319, 529] on span "Take me there" at bounding box center [1312, 534] width 65 height 11
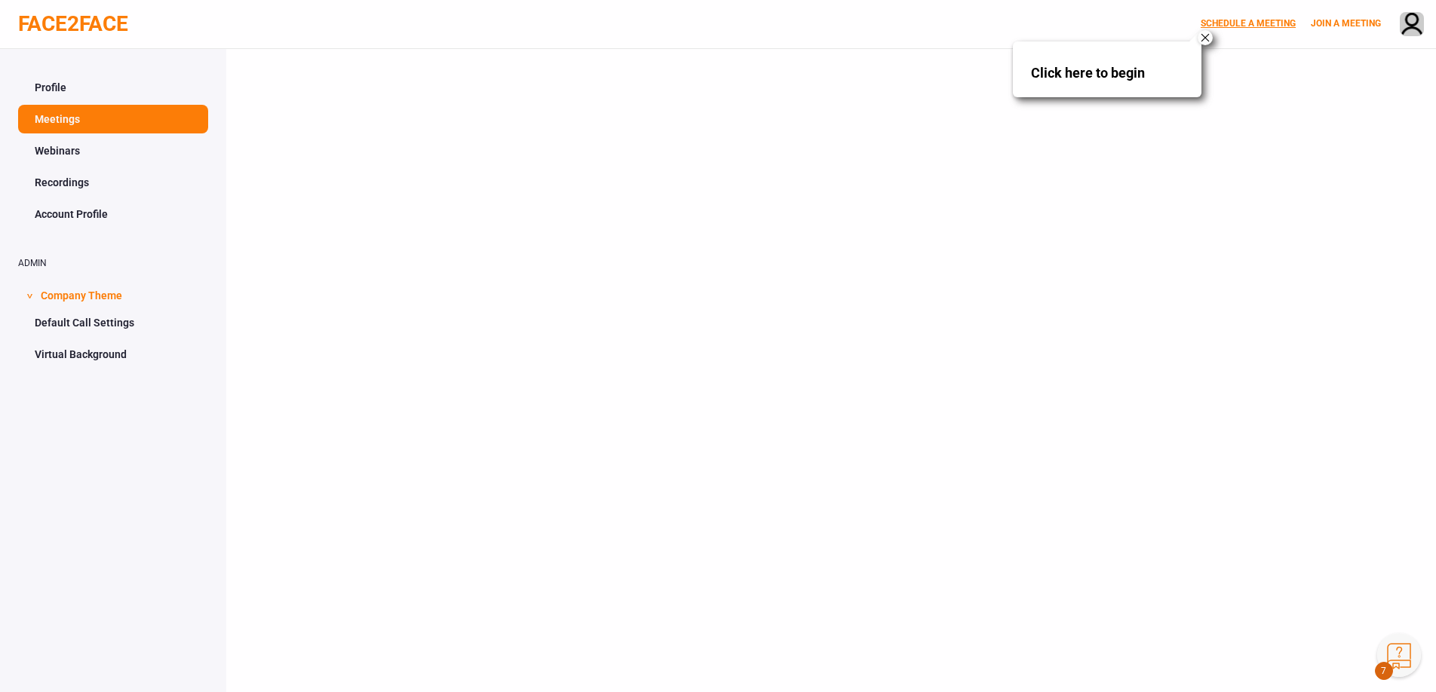
click at [1233, 24] on link "SCHEDULE A MEETING" at bounding box center [1247, 23] width 95 height 11
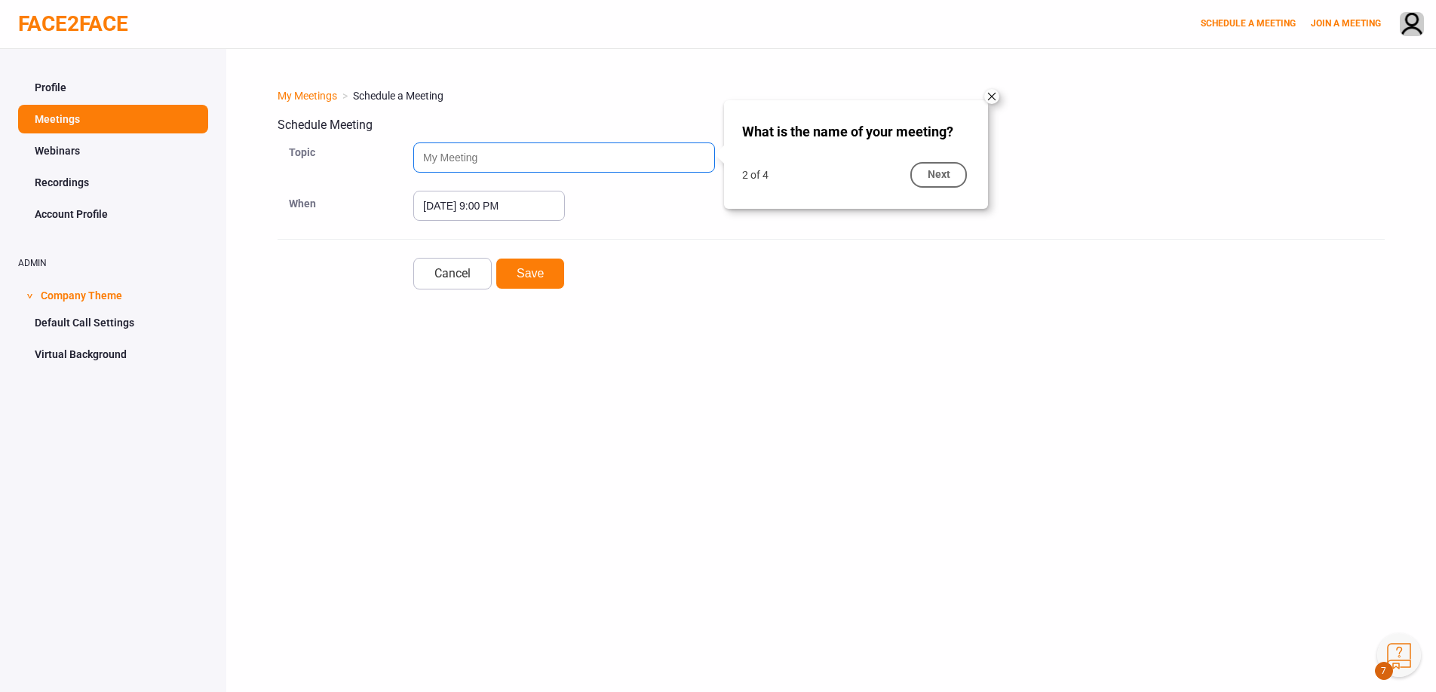
click at [635, 155] on input "text" at bounding box center [564, 158] width 302 height 30
type input "Test"
click at [937, 169] on div "Next" at bounding box center [938, 175] width 57 height 26
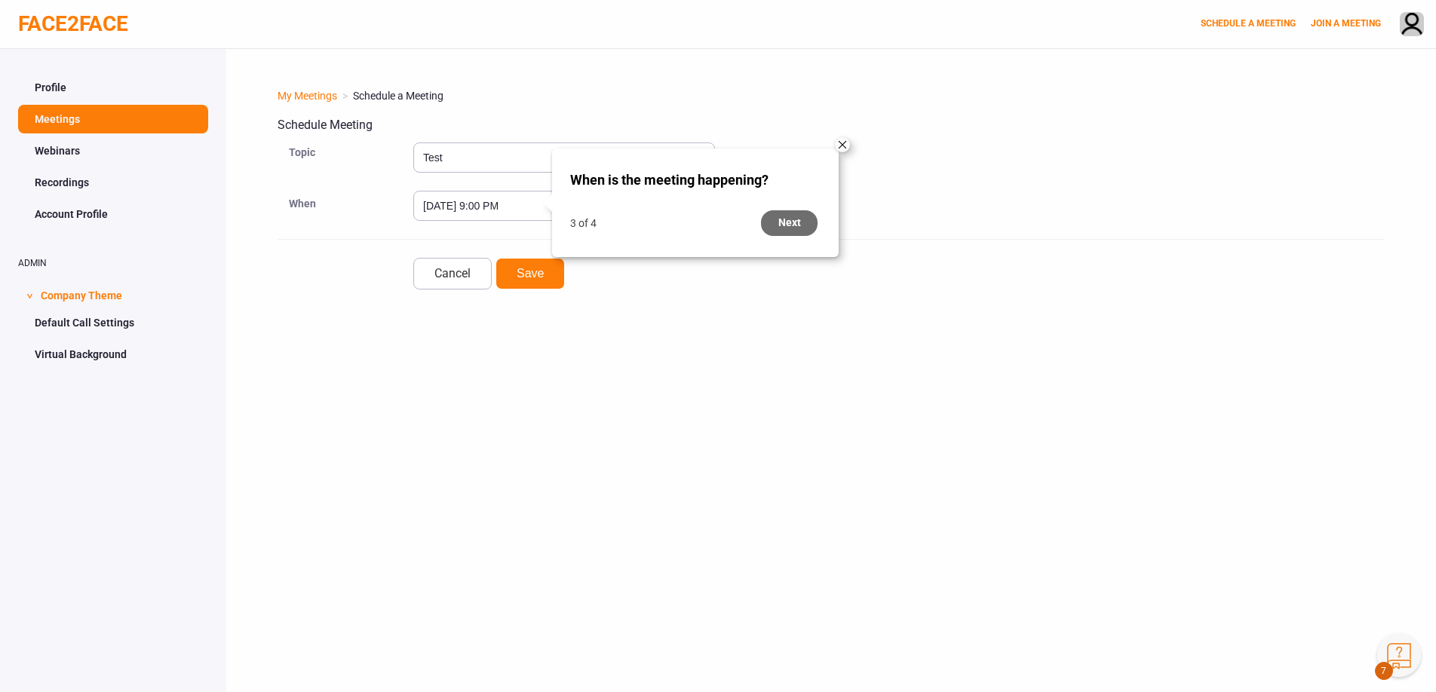
click at [792, 224] on div "Next" at bounding box center [789, 223] width 57 height 26
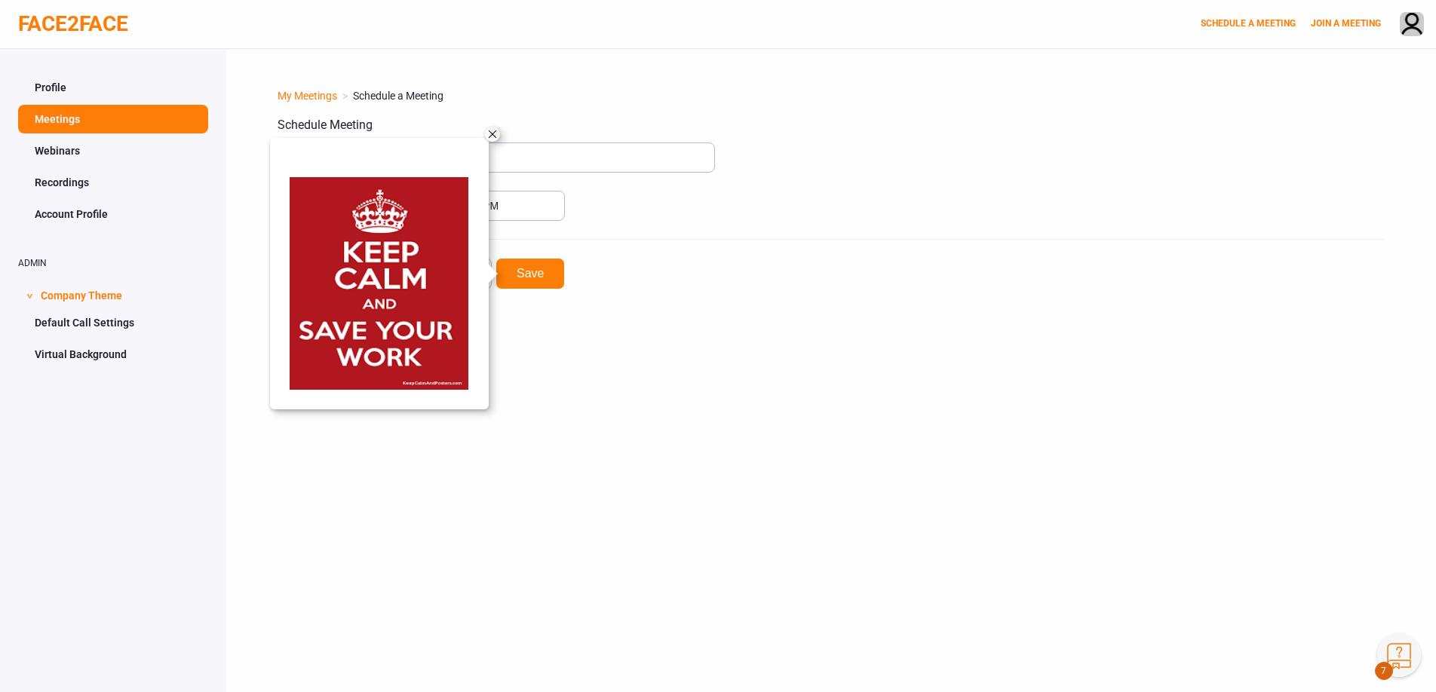
click at [491, 136] on div "close" at bounding box center [492, 134] width 15 height 15
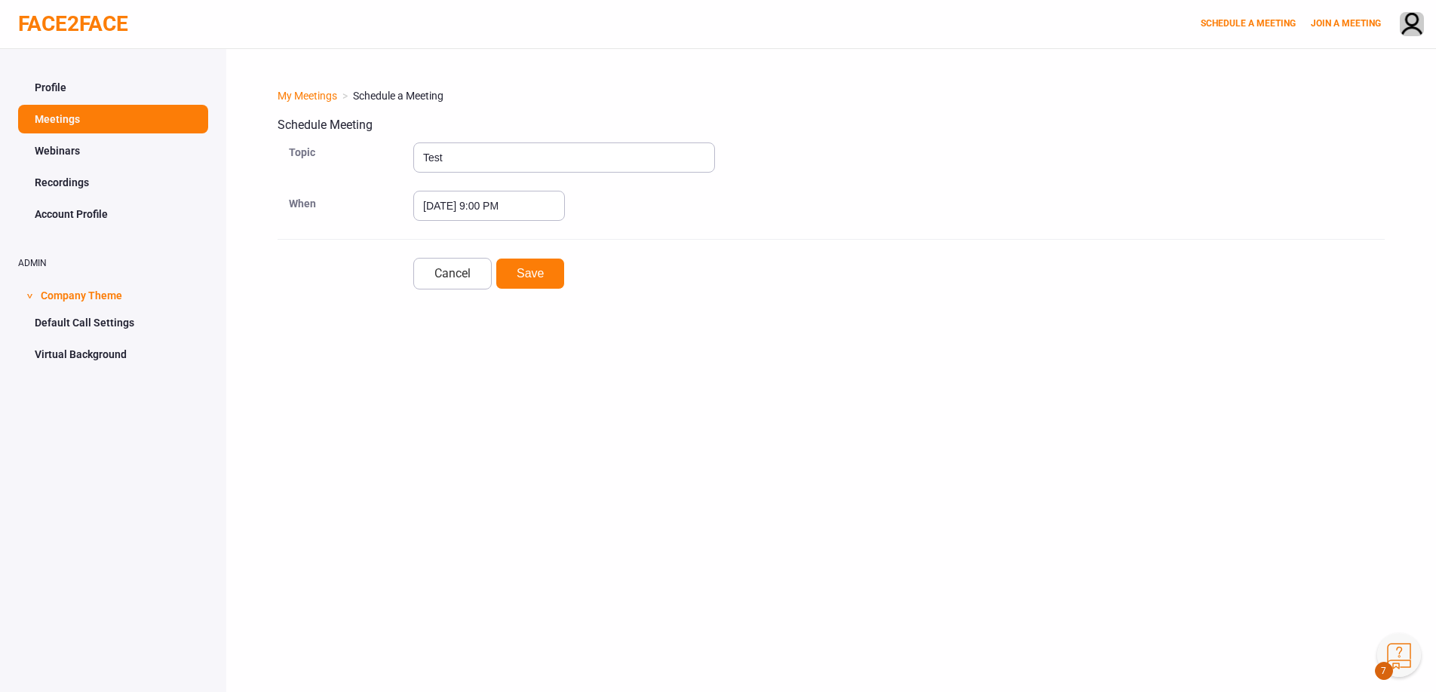
click at [1390, 642] on button "Knowledge Center Bot, also known as KC Bot is an onboarding assistant that allo…" at bounding box center [1399, 655] width 44 height 44
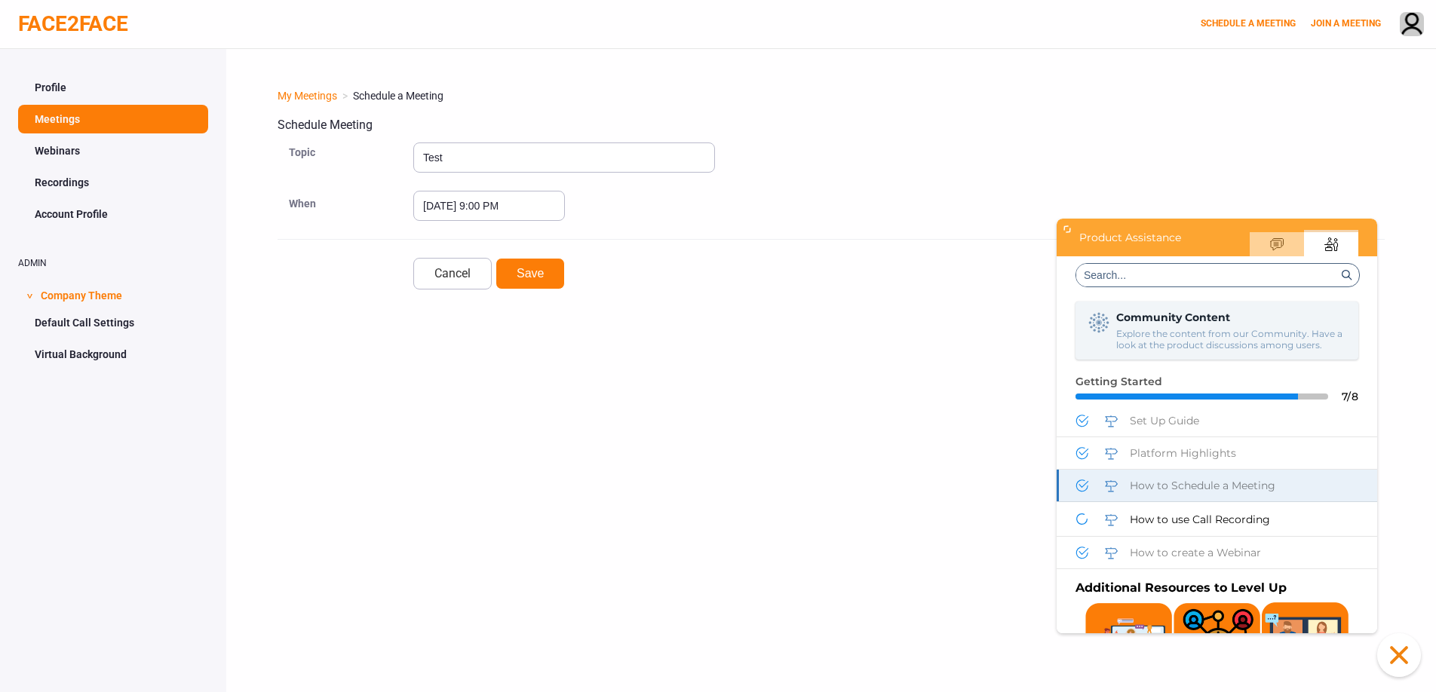
click at [1261, 474] on div "How to Schedule a Meeting" at bounding box center [1216, 486] width 320 height 32
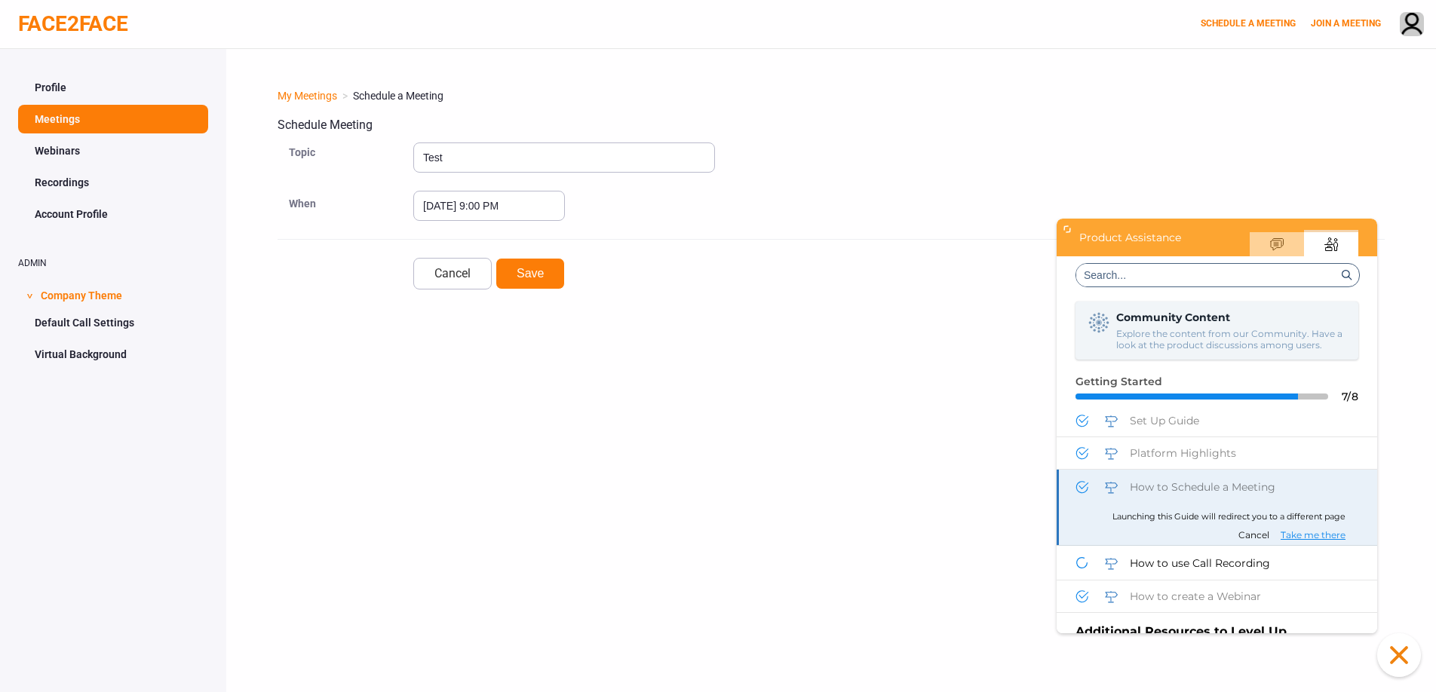
click at [1341, 532] on span "Take me there" at bounding box center [1312, 534] width 65 height 11
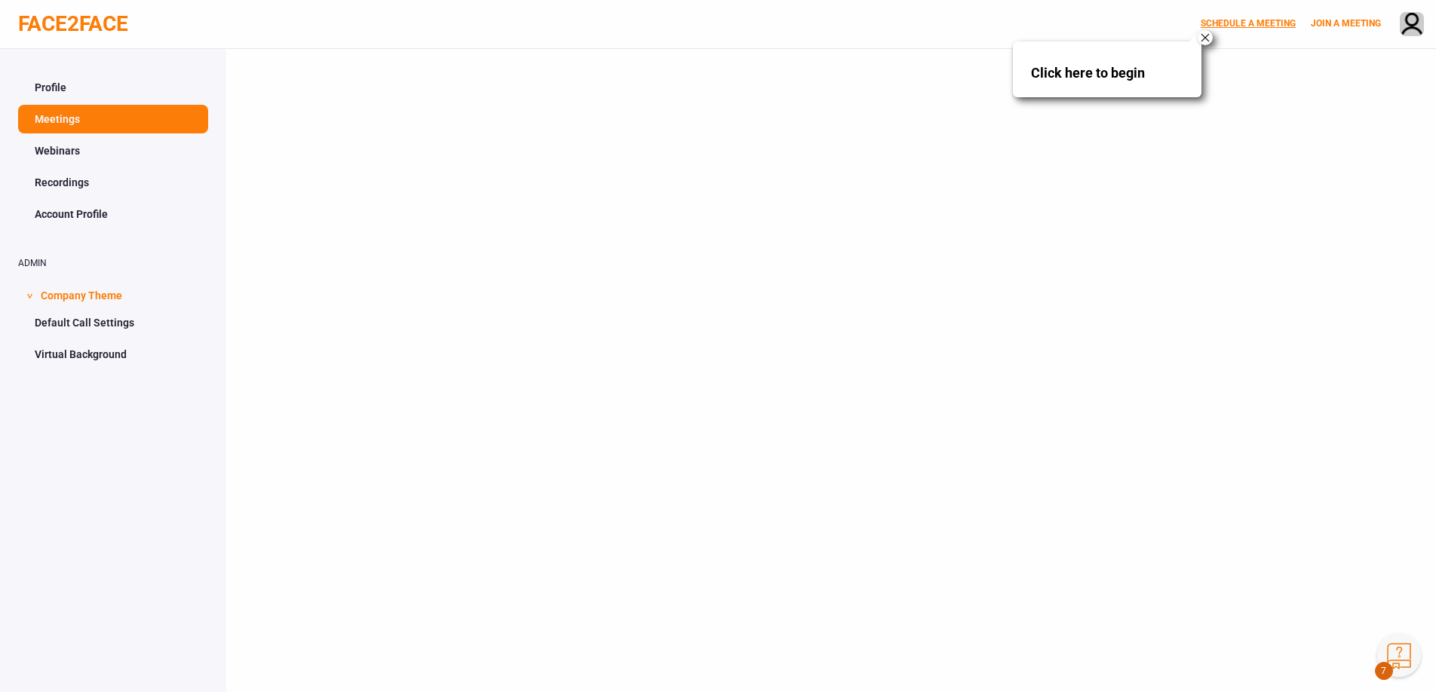
click at [1234, 18] on link "SCHEDULE A MEETING" at bounding box center [1247, 23] width 95 height 11
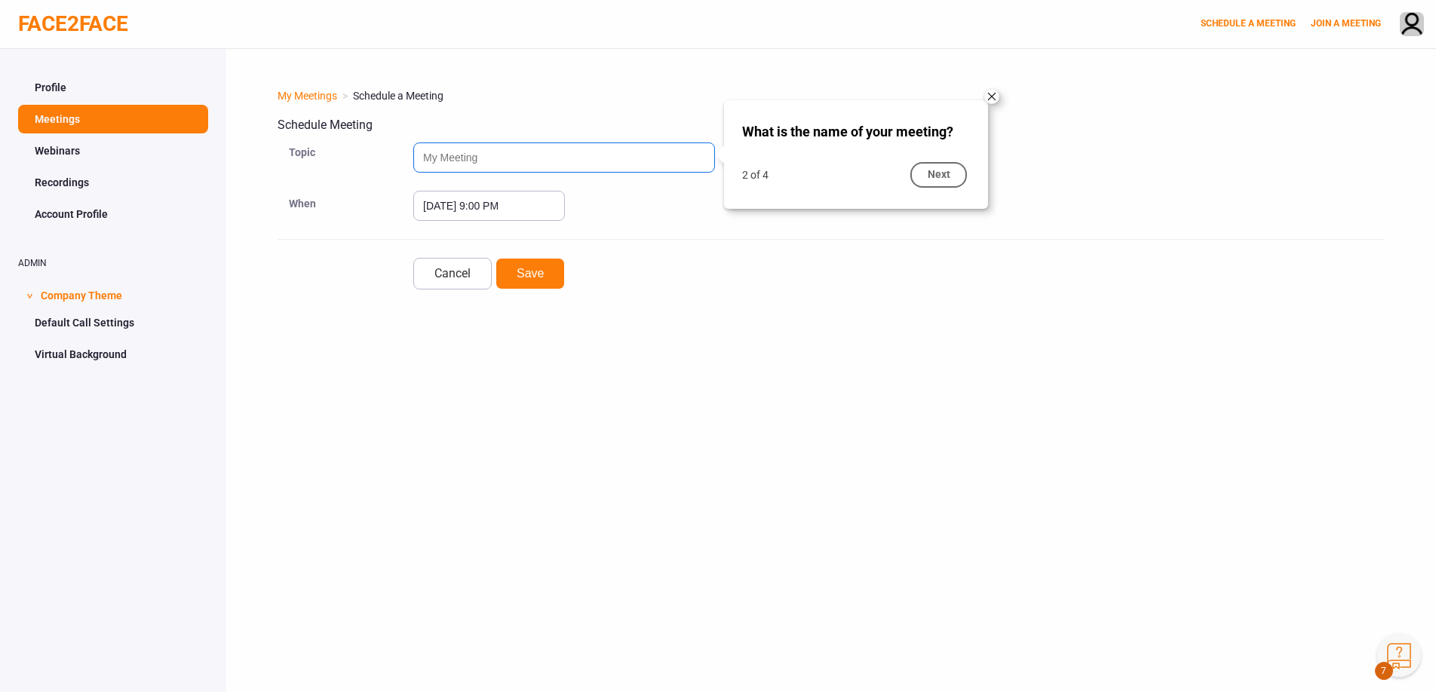
click at [620, 152] on input "text" at bounding box center [564, 158] width 302 height 30
type input "Test"
click at [950, 178] on div "Next" at bounding box center [938, 175] width 57 height 26
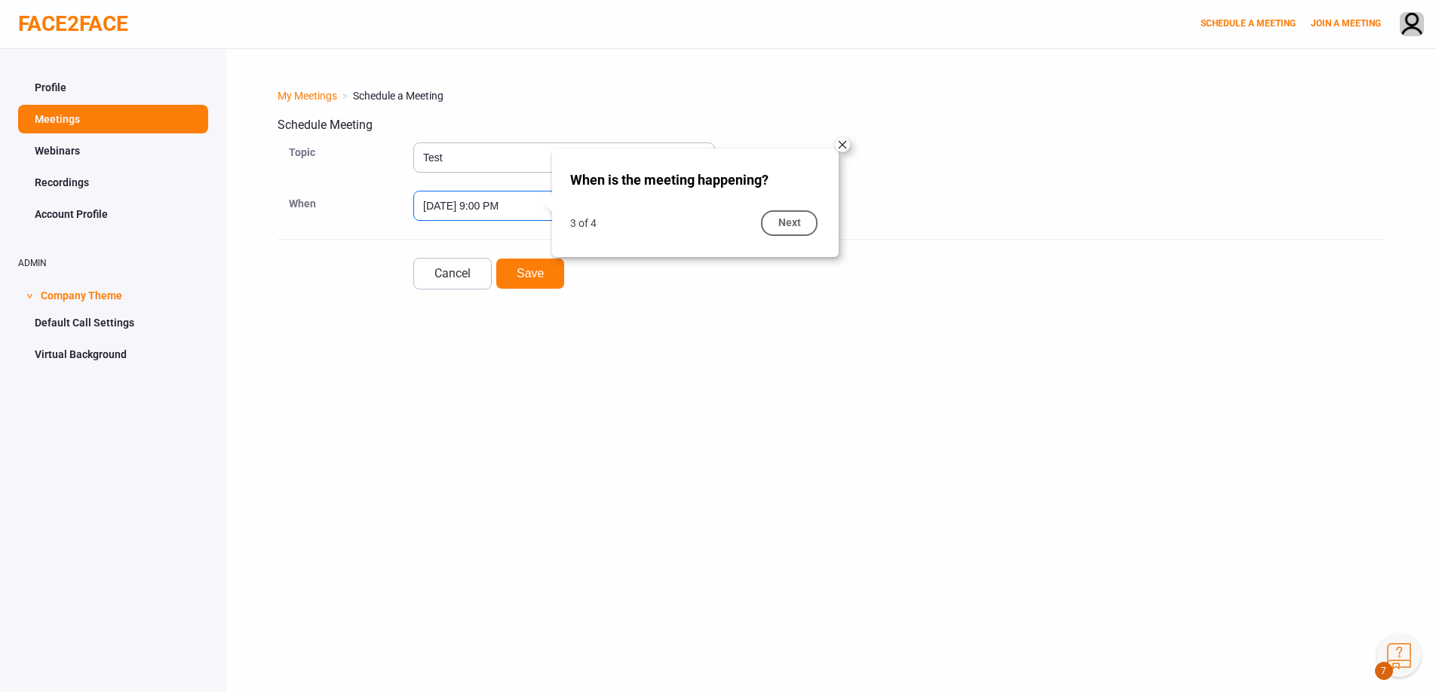
click at [467, 201] on input "[DATE] 9:00 PM" at bounding box center [489, 206] width 152 height 30
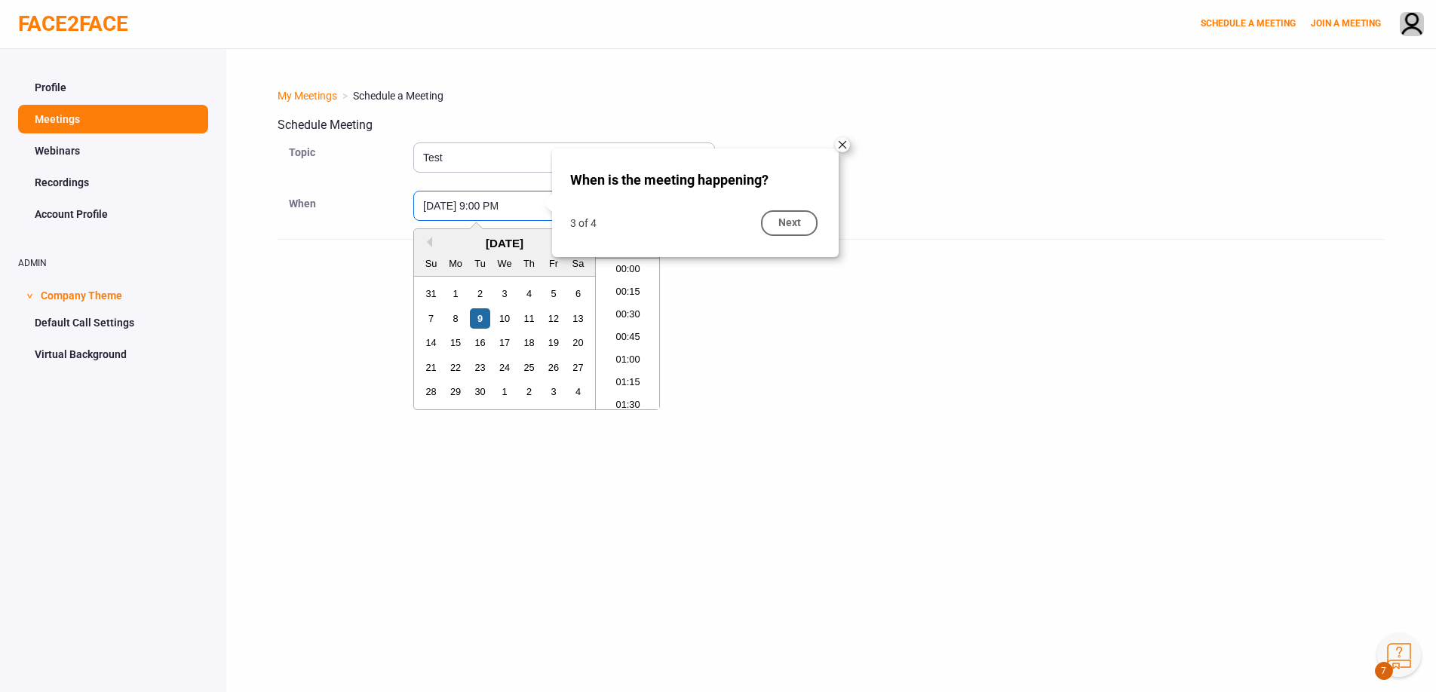
scroll to position [1836, 0]
click at [533, 320] on div "11" at bounding box center [529, 318] width 20 height 20
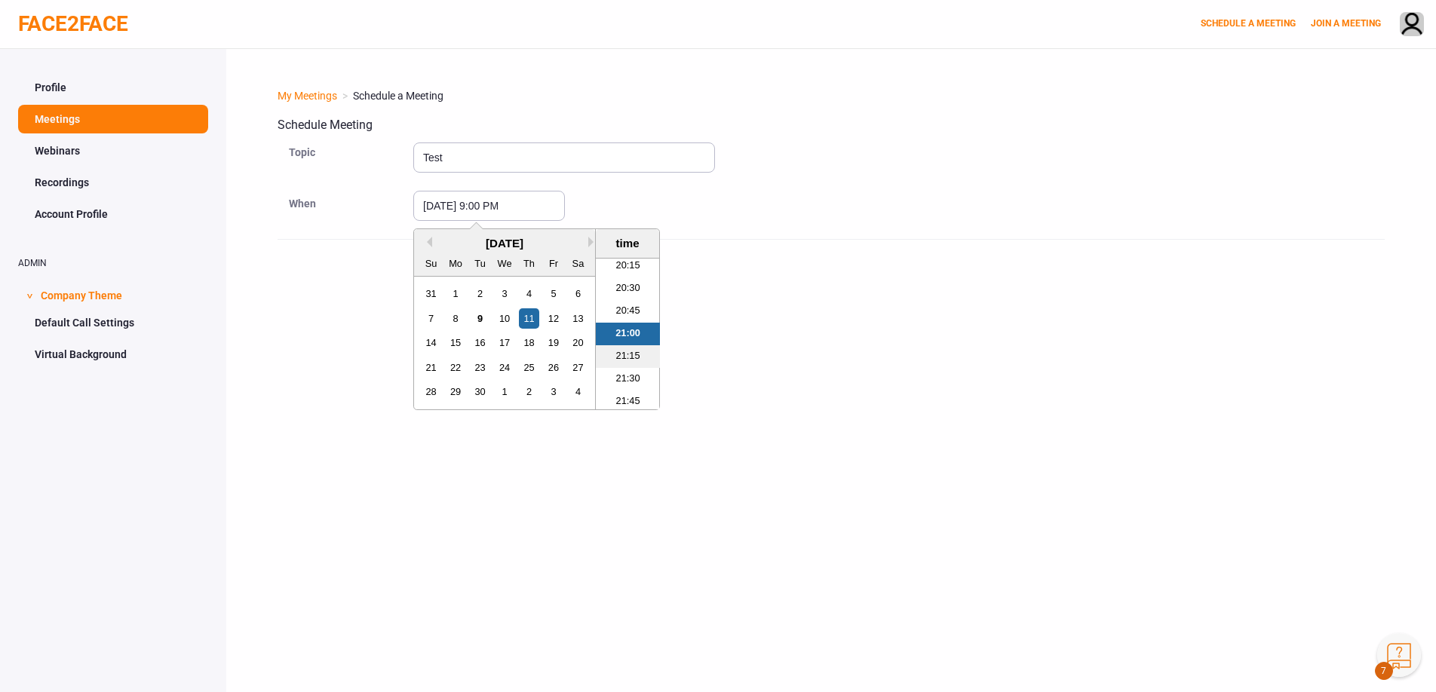
click at [630, 356] on li "21:15" at bounding box center [628, 356] width 64 height 23
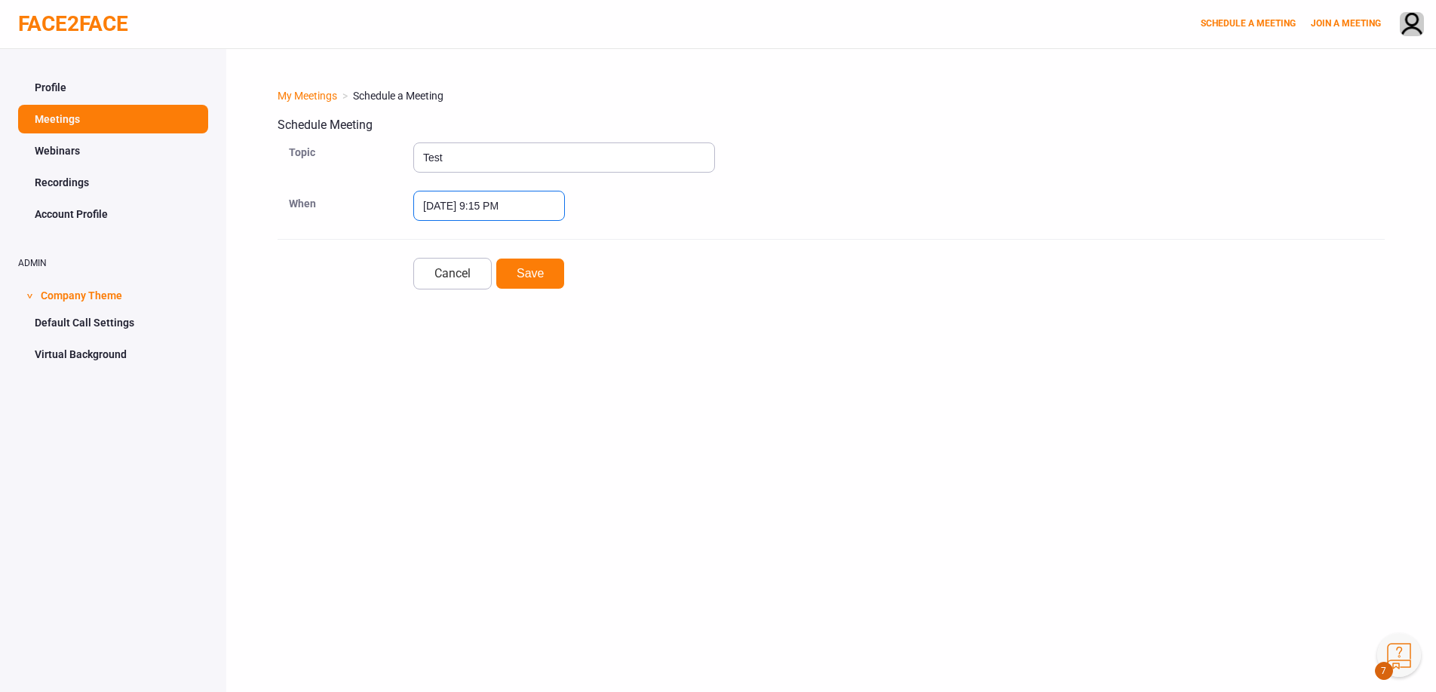
click at [520, 210] on input "September 11, 2025 9:15 PM" at bounding box center [489, 206] width 152 height 30
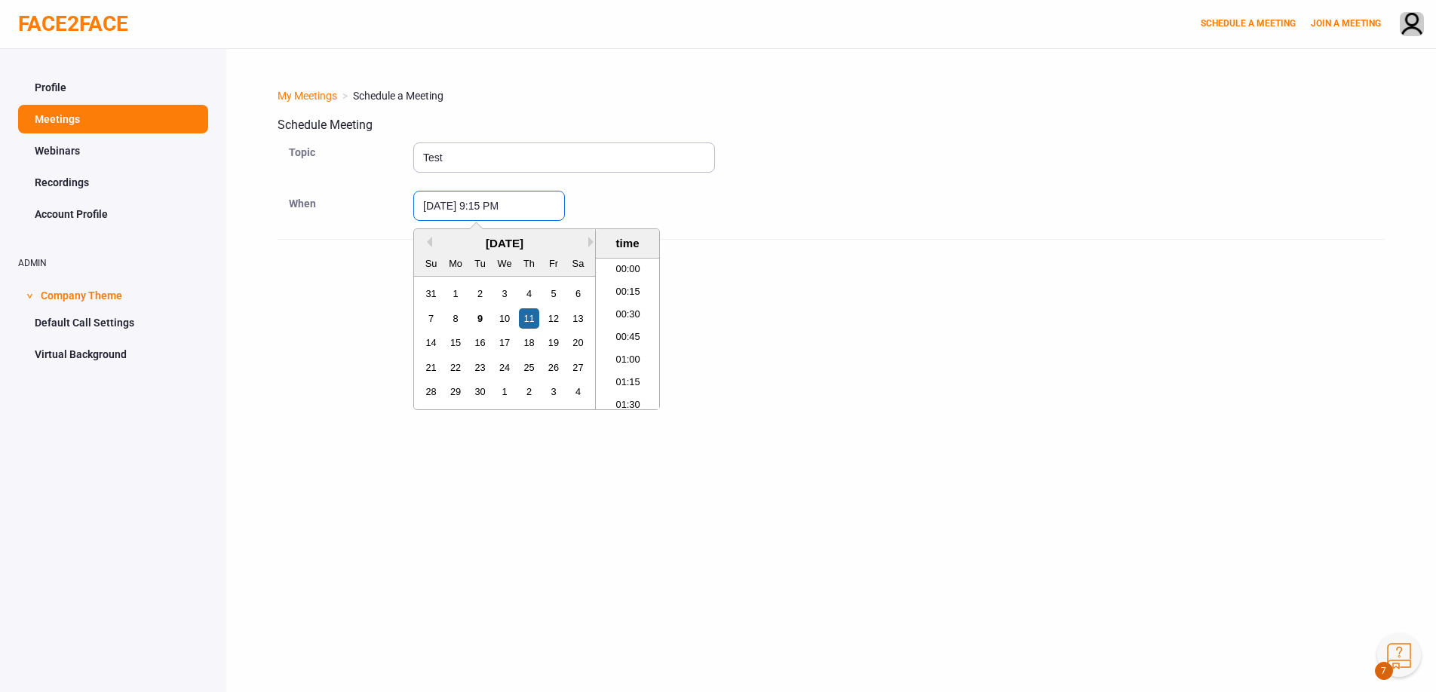
scroll to position [1859, 0]
click at [520, 210] on input "September 11, 2025 9:15 PM" at bounding box center [489, 206] width 152 height 30
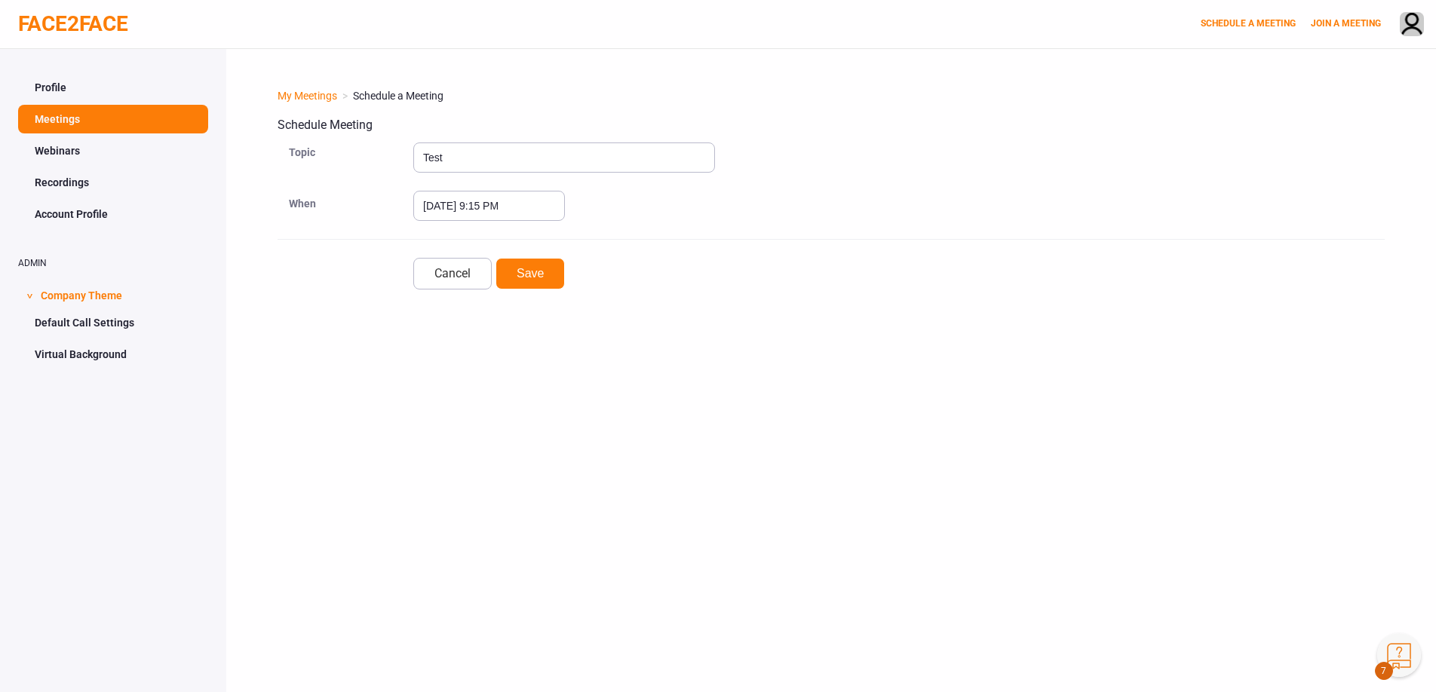
click at [619, 210] on div "September 11, 2025 9:15 PM" at bounding box center [898, 206] width 971 height 30
click at [472, 212] on input "September 11, 2025 9:15 PM" at bounding box center [489, 206] width 152 height 30
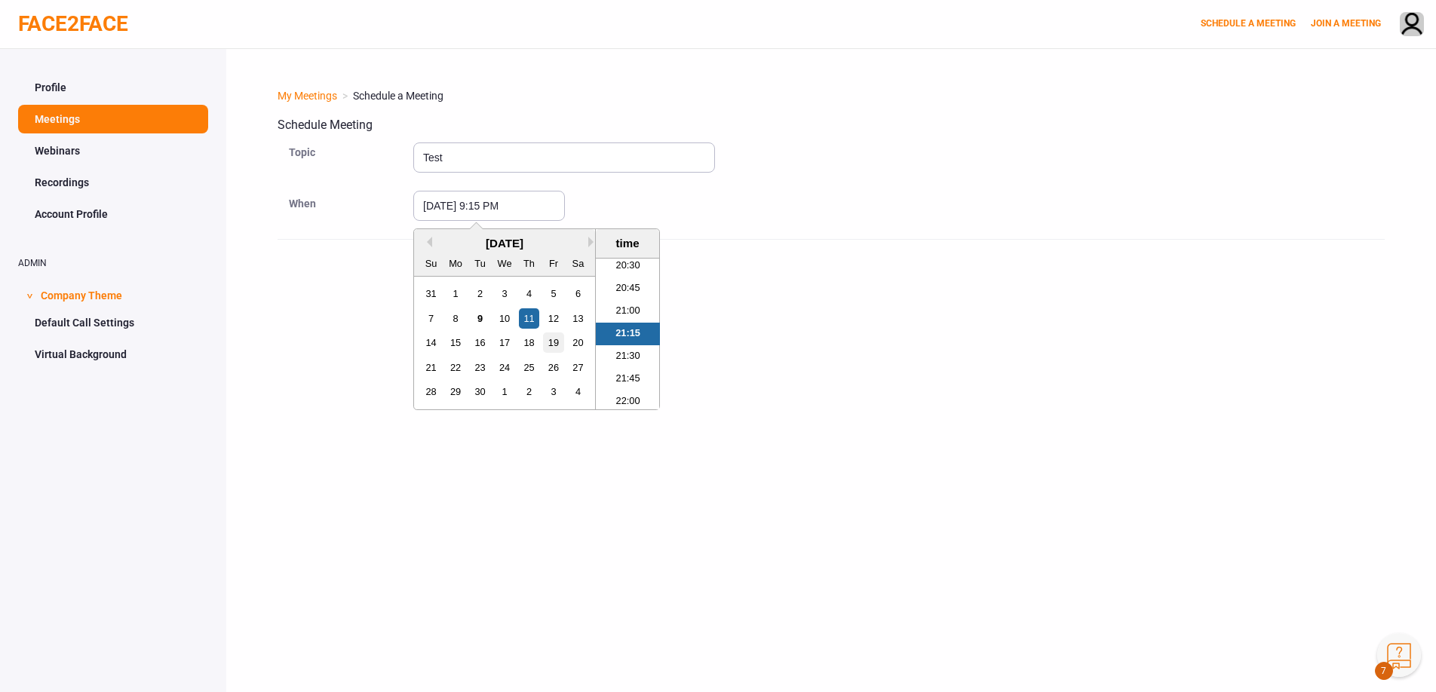
click at [550, 344] on div "19" at bounding box center [553, 343] width 20 height 20
click at [472, 373] on div "23" at bounding box center [480, 367] width 20 height 20
click at [634, 265] on li "20:30" at bounding box center [628, 266] width 64 height 23
type input "September 23, 2025 8:30 PM"
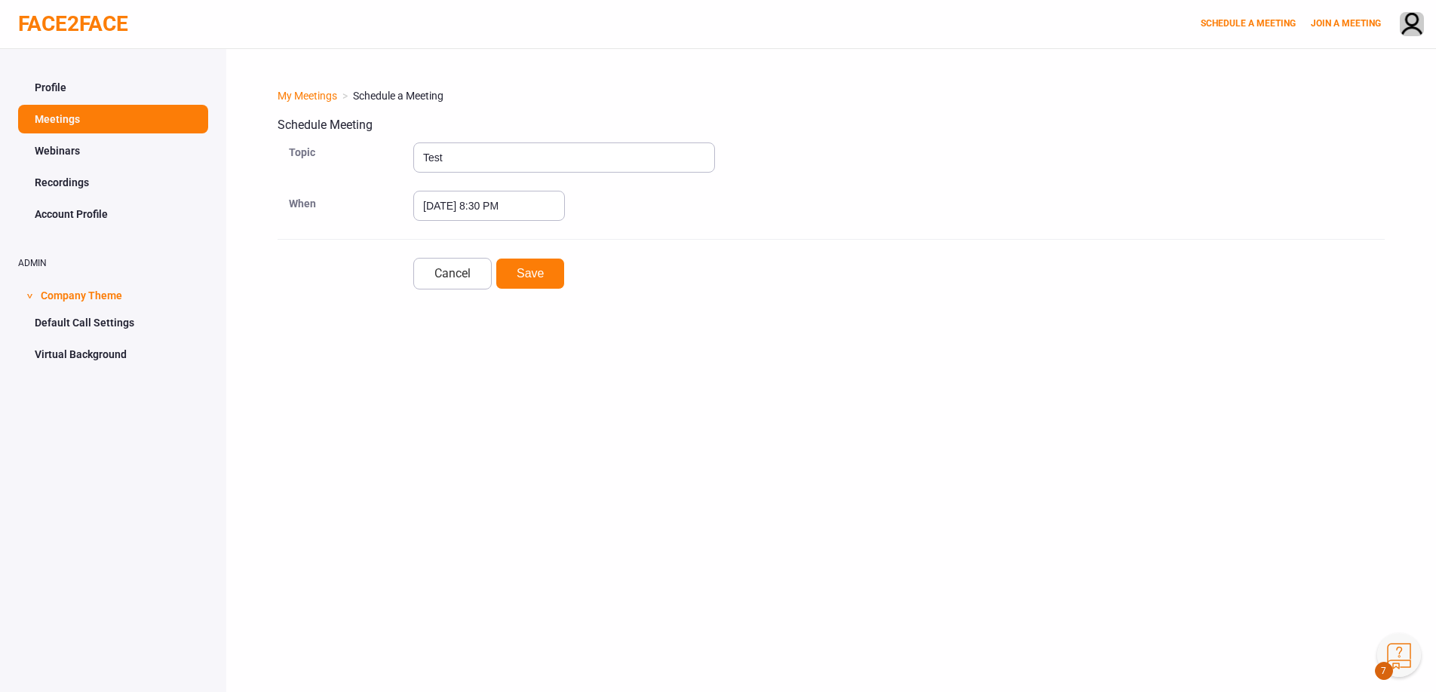
click at [1392, 656] on button "Knowledge Center Bot, also known as KC Bot is an onboarding assistant that allo…" at bounding box center [1399, 655] width 44 height 44
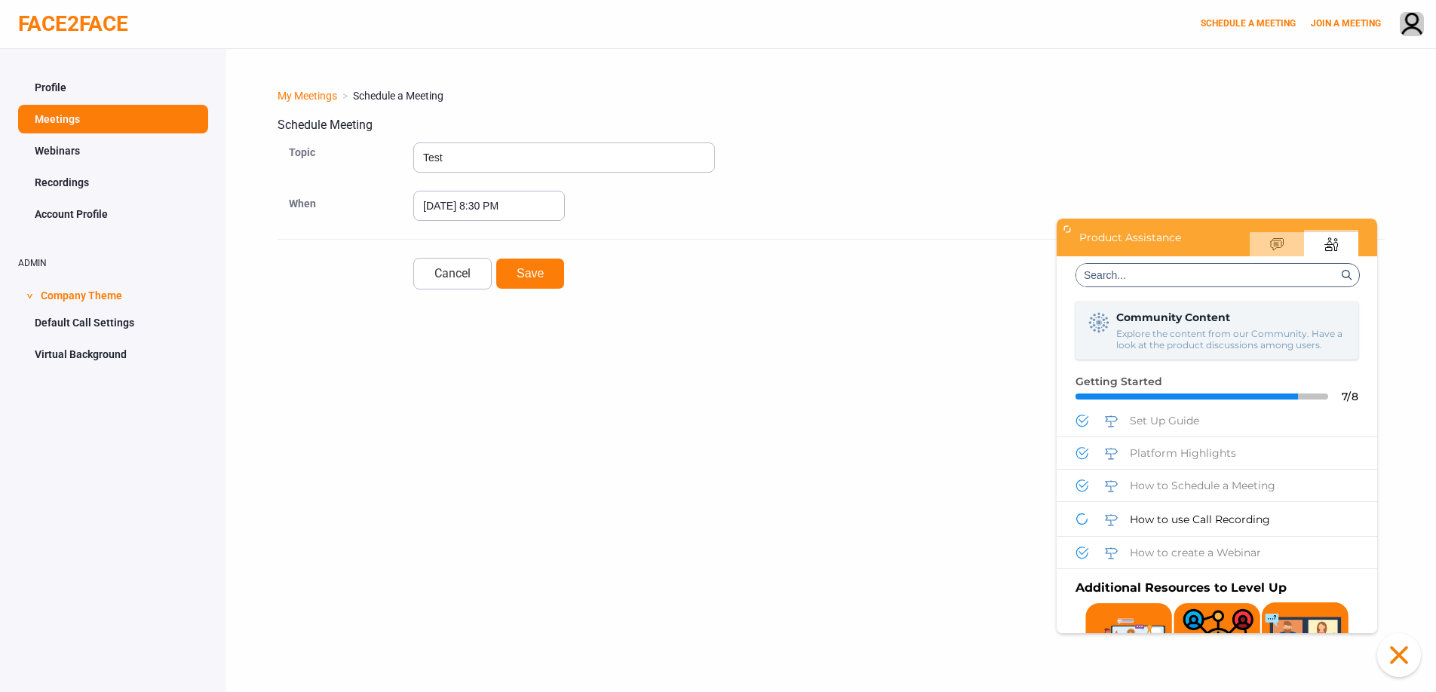
scroll to position [0, 0]
click at [1181, 416] on span "Set Up Guide" at bounding box center [1164, 421] width 69 height 14
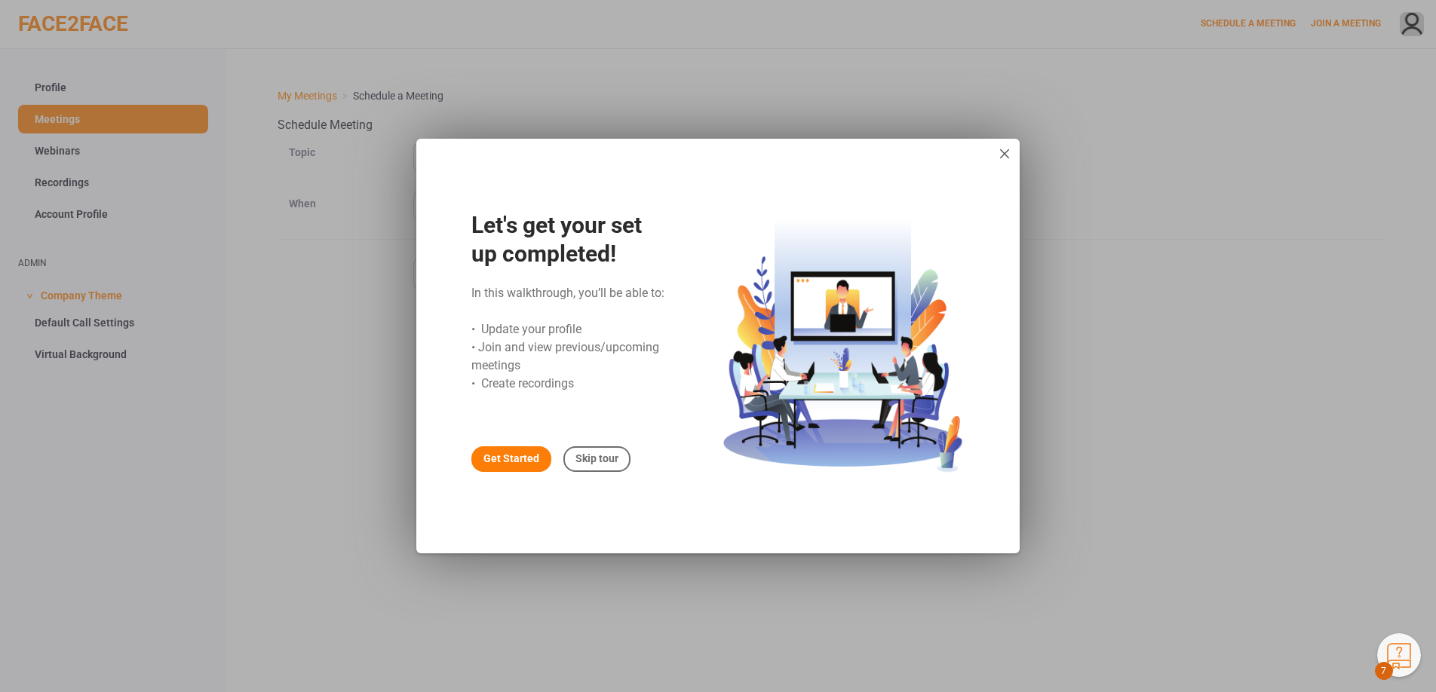
click at [509, 465] on div "Get Started" at bounding box center [511, 459] width 80 height 26
